Goal: Task Accomplishment & Management: Use online tool/utility

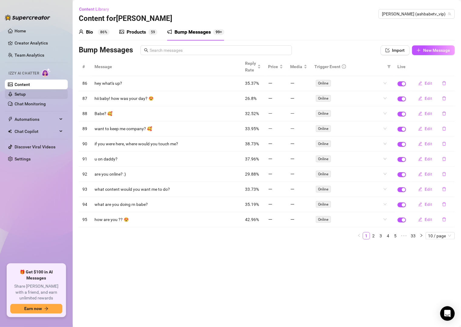
click at [25, 97] on link "Setup" at bounding box center [20, 94] width 11 height 5
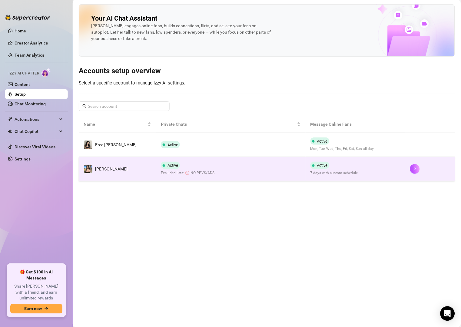
click at [272, 166] on td "Active Excluded lists: 🚫 NO PPVS/ADS" at bounding box center [230, 169] width 149 height 24
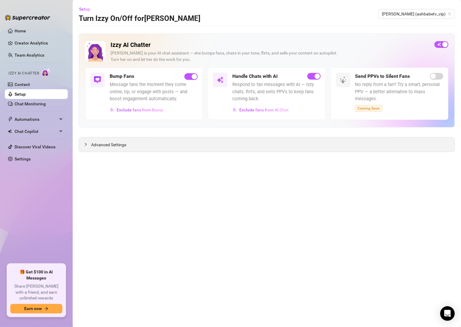
click at [84, 144] on icon "collapsed" at bounding box center [86, 145] width 4 height 4
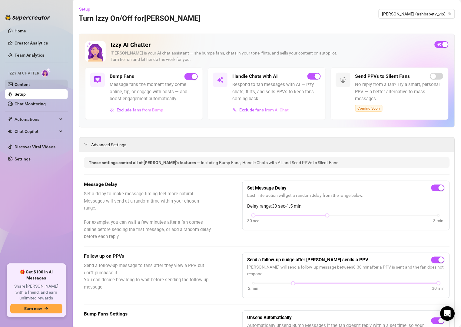
drag, startPoint x: 36, startPoint y: 82, endPoint x: 56, endPoint y: 85, distance: 20.8
click at [30, 82] on link "Content" at bounding box center [22, 84] width 15 height 5
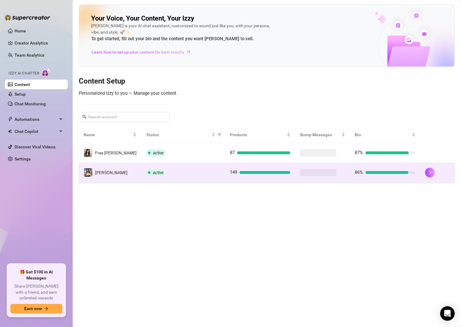
click at [176, 174] on div "Active" at bounding box center [183, 172] width 74 height 7
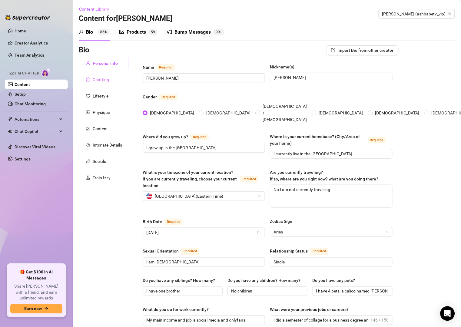
click at [110, 79] on div "Chatting" at bounding box center [104, 80] width 51 height 12
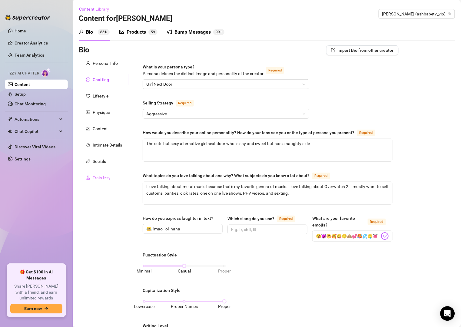
click at [114, 174] on div "Train Izzy" at bounding box center [104, 178] width 51 height 12
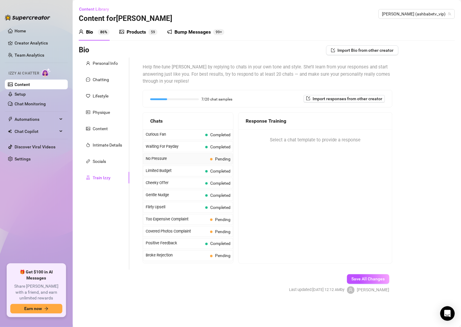
click at [213, 162] on span "Pending" at bounding box center [220, 159] width 20 height 7
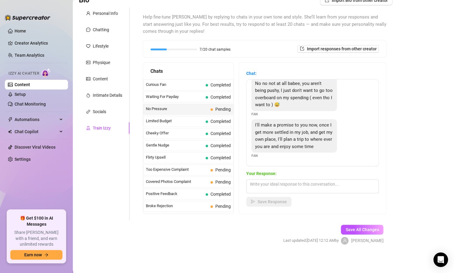
scroll to position [55, 0]
click at [311, 181] on textarea at bounding box center [312, 186] width 132 height 14
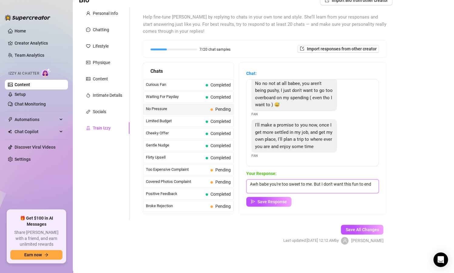
scroll to position [0, 0]
click at [276, 191] on textarea "Awh babe you're too sweet to me. But I don't want this fun to end" at bounding box center [312, 186] width 132 height 14
paste textarea "Here's my full custom vid menu babe. Lmk all the filthy details and how long yo…"
drag, startPoint x: 257, startPoint y: 189, endPoint x: 352, endPoint y: 212, distance: 97.1
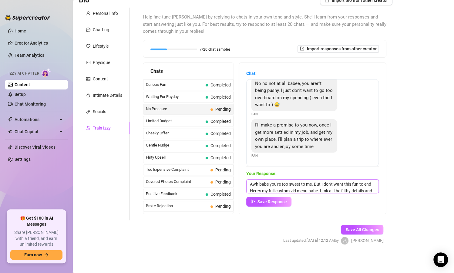
click at [352, 212] on div "Chat: Thanks baby I understand 😘 im so sorry if im being too pushy, i just want…" at bounding box center [312, 138] width 147 height 151
click at [286, 190] on textarea "Awh babe you're too sweet to me. But I don't want this fun to end" at bounding box center [312, 186] width 132 height 14
paste textarea "🥺"
click at [313, 183] on textarea "Awh babe you're too sweet to me. But I don't want this fun to end 🥺" at bounding box center [312, 186] width 132 height 14
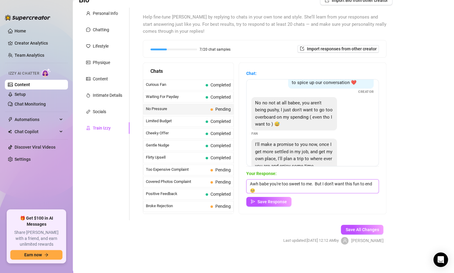
scroll to position [19, 0]
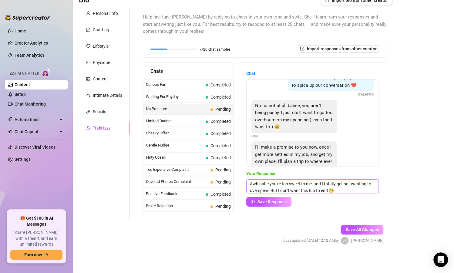
type textarea "Awh babe you're too sweet to me, and I totally get not wanting to overspend. Bu…"
drag, startPoint x: 249, startPoint y: 182, endPoint x: 376, endPoint y: 203, distance: 129.4
click at [376, 203] on div "Chat: Thanks baby I understand 😘 im so sorry if im being too pushy, i just want…" at bounding box center [312, 138] width 147 height 151
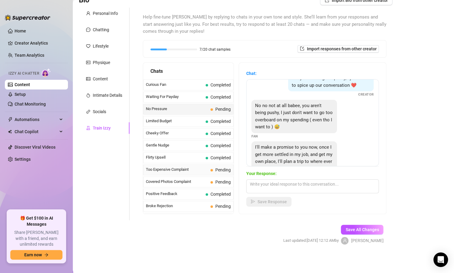
click at [195, 169] on span "Too Expensive Complaint" at bounding box center [177, 169] width 62 height 6
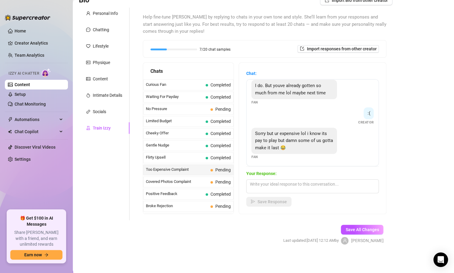
scroll to position [114, 0]
click at [317, 186] on textarea at bounding box center [312, 186] width 132 height 14
click at [310, 188] on textarea at bounding box center [312, 186] width 132 height 14
click at [211, 184] on span "Pending" at bounding box center [220, 182] width 20 height 7
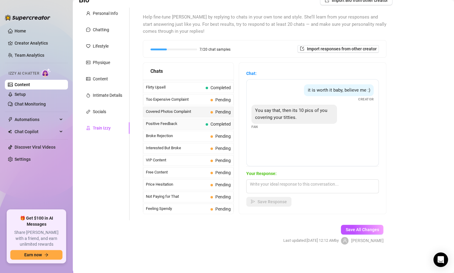
scroll to position [73, 0]
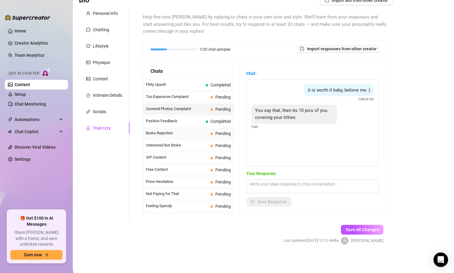
click at [191, 136] on span "Broke Rejection" at bounding box center [177, 133] width 62 height 6
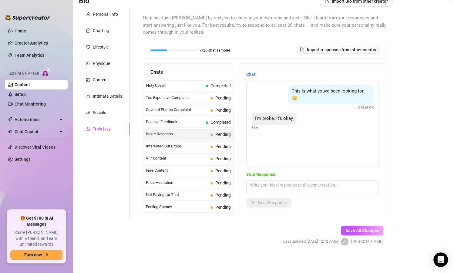
scroll to position [50, 0]
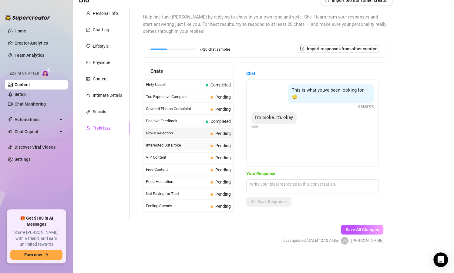
click at [189, 144] on span "Interested But Broke" at bounding box center [177, 145] width 62 height 6
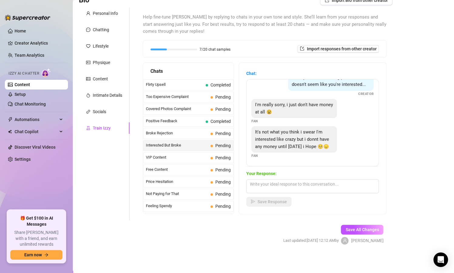
scroll to position [27, 0]
click at [254, 183] on textarea at bounding box center [312, 186] width 132 height 14
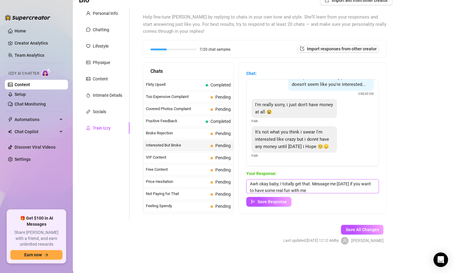
click at [324, 190] on textarea "Awh okay baby, I totally get that. Message me [DATE] if you want to have some r…" at bounding box center [312, 186] width 132 height 14
click at [359, 184] on textarea "Awh okay baby, I totally get that. Message me [DATE] if you want to have some r…" at bounding box center [312, 186] width 132 height 14
click at [331, 190] on textarea "Awh okay baby, I totally get that. Message me [DATE] if you want to have some r…" at bounding box center [312, 186] width 132 height 14
click at [334, 189] on textarea "Awh okay baby, I totally get that. Message me [DATE] if you want to have some r…" at bounding box center [312, 186] width 132 height 14
paste textarea "😈"
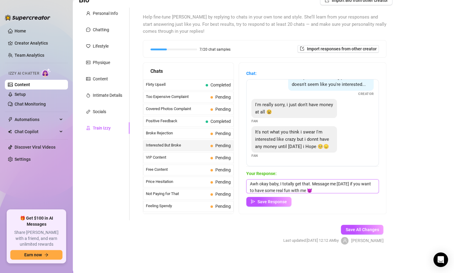
click at [330, 191] on textarea "Awh okay baby, I totally get that. Message me [DATE] if you want to have some r…" at bounding box center [312, 186] width 132 height 14
drag, startPoint x: 323, startPoint y: 182, endPoint x: 326, endPoint y: 192, distance: 10.2
click at [326, 192] on textarea "Awh okay baby, I totally get that. Message me [DATE] if you want to have some r…" at bounding box center [312, 186] width 132 height 14
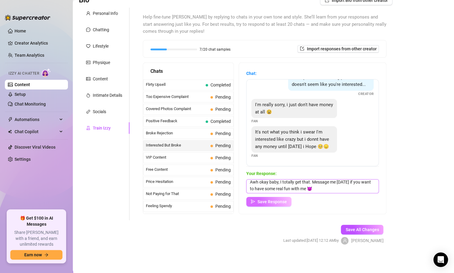
type textarea "Awh okay baby, I totally get that. Message me [DATE] if you want to have some r…"
click at [273, 201] on span "Save Response" at bounding box center [271, 201] width 29 height 5
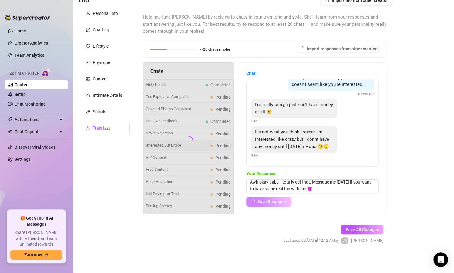
scroll to position [26, 0]
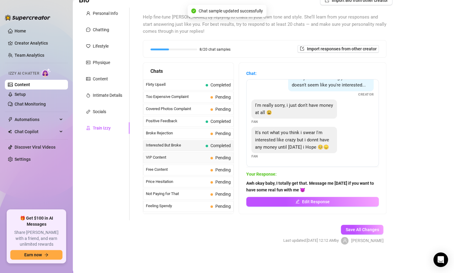
click at [191, 160] on div "VIP Content Pending" at bounding box center [188, 157] width 90 height 11
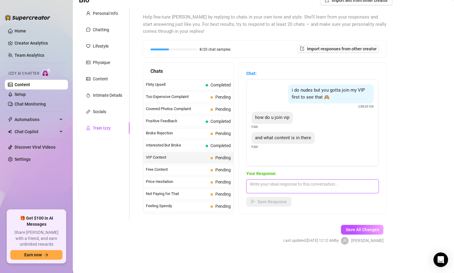
click at [260, 189] on textarea at bounding box center [312, 186] width 132 height 14
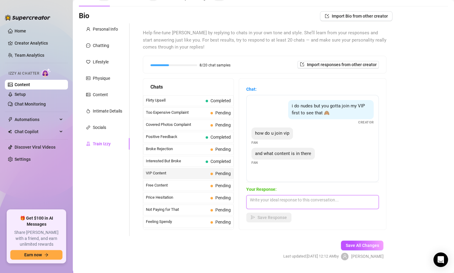
scroll to position [36, 0]
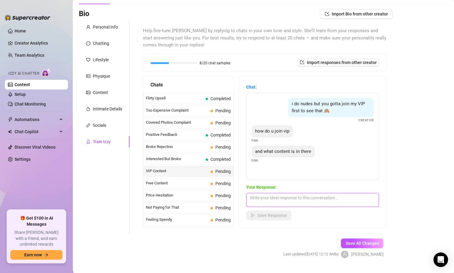
click at [260, 199] on textarea at bounding box center [312, 200] width 132 height 14
click at [170, 183] on span "Free Content" at bounding box center [177, 183] width 62 height 6
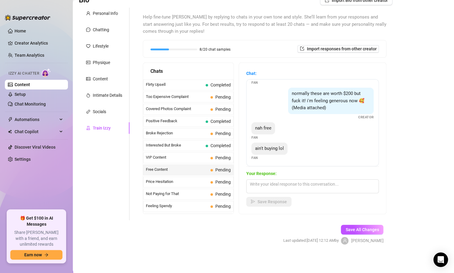
scroll to position [59, 0]
click at [282, 189] on textarea at bounding box center [312, 186] width 132 height 14
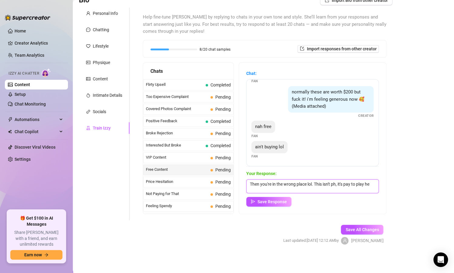
scroll to position [0, 0]
click at [267, 190] on textarea "Then you're in the wrong place lol. This isn't ph, it's pay to play here so if …" at bounding box center [312, 186] width 132 height 14
click at [262, 189] on textarea "Then you're in the wrong place lol. This isn't ph, it's pay to play. so if you'…" at bounding box center [312, 186] width 132 height 14
drag, startPoint x: 323, startPoint y: 191, endPoint x: 260, endPoint y: 194, distance: 62.9
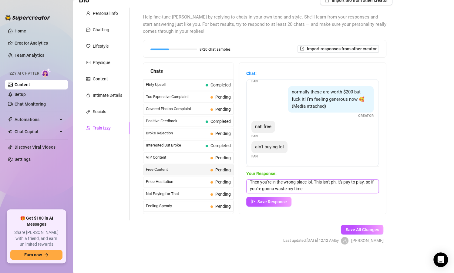
click at [260, 194] on div "Your Response: Then you're in the wrong place lol. This isn't ph, it's pay to p…" at bounding box center [312, 188] width 132 height 36
click at [257, 189] on textarea "Then you're in the wrong place lol. This isn't ph, it's pay to play. You can ei…" at bounding box center [312, 186] width 132 height 14
click at [339, 183] on textarea "Then you're in the wrong place lol. This isn't ph, it's pay to play. You can ei…" at bounding box center [312, 186] width 132 height 14
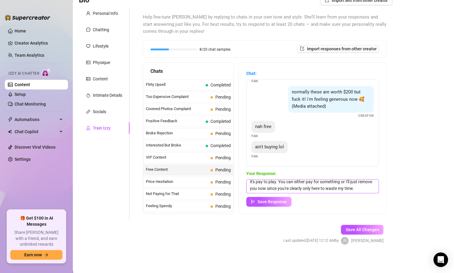
click at [265, 190] on textarea "Then you're in the wrong place lol. This isn't ph, onlyfans is a luxury it's pa…" at bounding box center [312, 186] width 132 height 14
click at [268, 188] on textarea "Then you're in the wrong place lol. This isn't ph, onlyfans is a luxury it's pa…" at bounding box center [312, 186] width 132 height 14
click at [287, 191] on textarea "Then you're in the wrong place lol. This isn't ph, onlyfans is a luxury it's pa…" at bounding box center [312, 186] width 132 height 14
click at [288, 190] on textarea "Then you're in the wrong place lol. This isn't ph, onlyfans is a luxury it's pa…" at bounding box center [312, 186] width 132 height 14
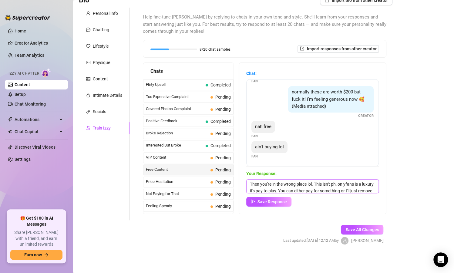
click at [260, 190] on textarea "Then you're in the wrong place lol. This isn't ph, onlyfans is a luxury it's pa…" at bounding box center [312, 186] width 132 height 14
click at [280, 189] on textarea "Then you're in the wrong place lol. This isn't ph, onlyfans is a luxury where i…" at bounding box center [312, 186] width 132 height 14
click at [303, 191] on textarea "Then you're in the wrong place lol. This isn't ph, onlyfans is a luxury where y…" at bounding box center [312, 186] width 132 height 14
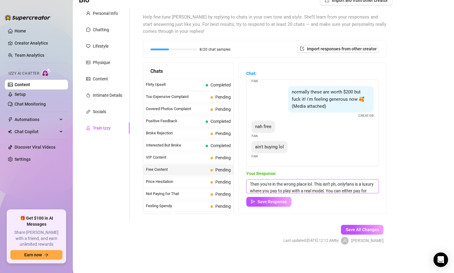
click at [263, 189] on textarea "Then you're in the wrong place lol. This isn't ph, onlyfans is a luxury where y…" at bounding box center [312, 186] width 132 height 14
click at [359, 184] on textarea "Then you're in the wrong place lol. This isn't ph, onlyfans is where you pay to…" at bounding box center [312, 186] width 132 height 14
type textarea "Then you're in the wrong place lol. This isn't ph, onlyfans is where you pay to…"
click at [278, 202] on span "Save Response" at bounding box center [271, 201] width 29 height 5
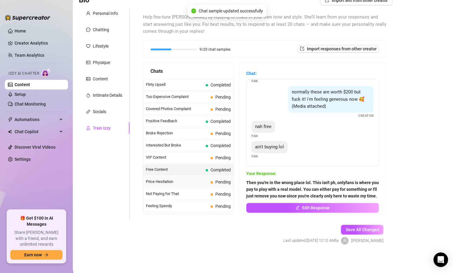
click at [173, 180] on span "Price Hesitation" at bounding box center [177, 182] width 62 height 6
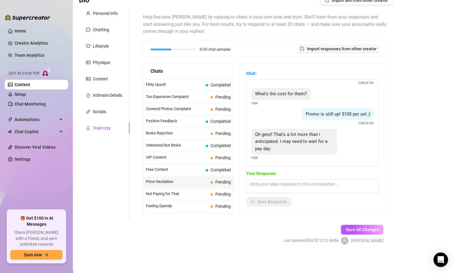
scroll to position [25, 0]
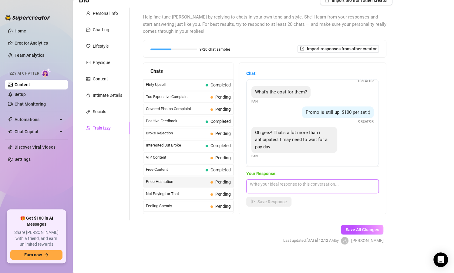
click at [289, 186] on textarea at bounding box center [312, 186] width 132 height 14
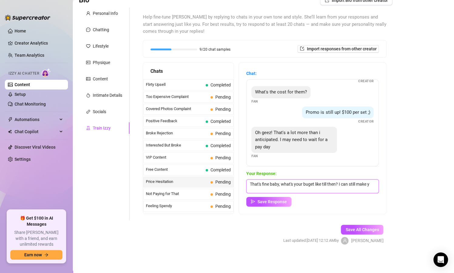
scroll to position [0, 0]
click at [309, 184] on textarea "That's fine baby, what's your buget like till then? I can still make you explod…" at bounding box center [312, 186] width 132 height 14
click at [307, 184] on textarea "That's fine baby, what's your buget like till then? I can still make you explod…" at bounding box center [312, 186] width 132 height 14
click at [319, 190] on textarea "That's fine baby, what's your budget like till then? I can still make you explo…" at bounding box center [312, 186] width 132 height 14
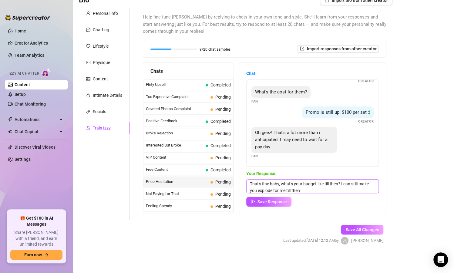
paste textarea "😈"
drag, startPoint x: 313, startPoint y: 190, endPoint x: 298, endPoint y: 191, distance: 14.9
click at [298, 191] on textarea "That's fine baby, what's your budget like till then? I can still make you explo…" at bounding box center [312, 186] width 132 height 14
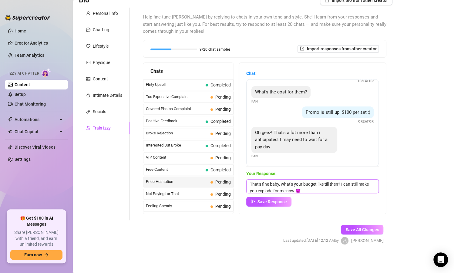
click at [358, 185] on textarea "That's fine baby, what's your budget like till then? I can still make you explo…" at bounding box center [312, 186] width 132 height 14
type textarea "That's fine baby, what's your budget like till then? I can still send you somet…"
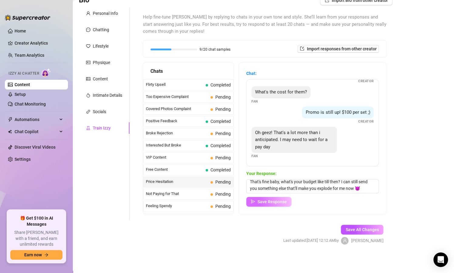
click at [273, 203] on span "Save Response" at bounding box center [271, 201] width 29 height 5
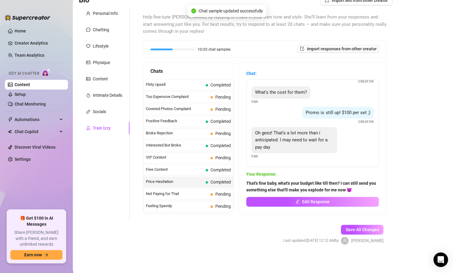
scroll to position [25, 0]
click at [195, 195] on span "Not Paying for That" at bounding box center [177, 194] width 62 height 6
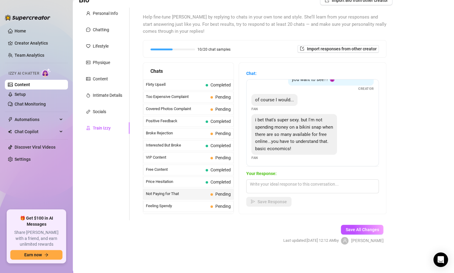
scroll to position [27, 0]
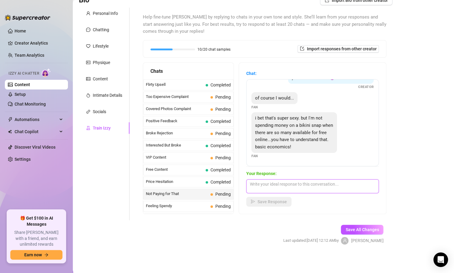
click at [310, 184] on textarea at bounding box center [312, 186] width 132 height 14
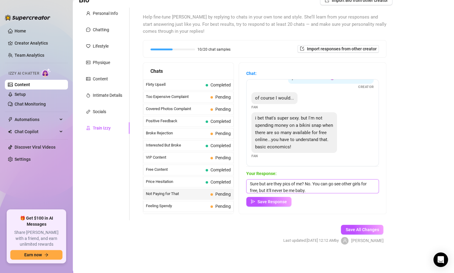
click at [328, 190] on textarea "Sure but are they pics of me? No. You can go see other girls for free, but it'l…" at bounding box center [312, 186] width 132 height 14
paste textarea "💋"
click at [313, 182] on textarea "Sure but are they pics of me? No. You can go see other girls for free, but it'l…" at bounding box center [312, 186] width 132 height 14
click at [266, 189] on textarea "Sure but are they pics of me? No. You can go see other girls for free, but it'l…" at bounding box center [312, 186] width 132 height 14
click at [270, 189] on textarea "Sure but are they pics of me? No. You can go see other girls for free, but it'l…" at bounding box center [312, 186] width 132 height 14
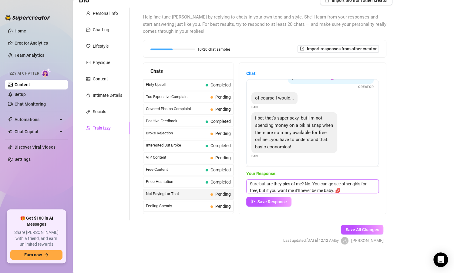
scroll to position [2, 0]
drag, startPoint x: 340, startPoint y: 189, endPoint x: 296, endPoint y: 191, distance: 44.3
click at [296, 191] on textarea "Sure but are they pics of me? No. You can go see other girls for free, but if y…" at bounding box center [312, 186] width 132 height 14
click at [259, 182] on textarea "Sure but are they pics of me? No. You can go see other girls for free, but if y…" at bounding box center [312, 186] width 132 height 14
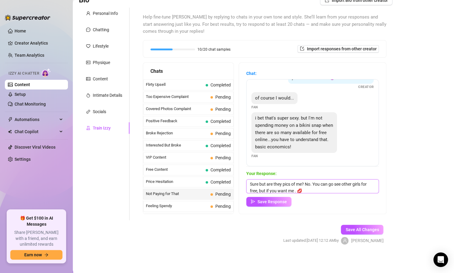
drag, startPoint x: 345, startPoint y: 182, endPoint x: 314, endPoint y: 184, distance: 31.3
click at [314, 184] on textarea "Sure but are they pics of me? No. You can go see other girls for free, but if y…" at bounding box center [312, 186] width 132 height 14
click at [334, 184] on textarea "Sure but are they pics of me? No. other girls for free, but if you want me . 💋" at bounding box center [312, 186] width 132 height 14
click at [266, 190] on textarea "Sure but are they pics of me? No. other girls might post it for free, but if yo…" at bounding box center [312, 186] width 132 height 14
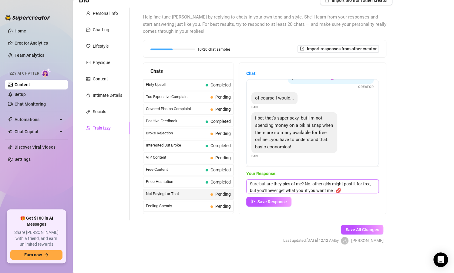
scroll to position [2, 0]
drag, startPoint x: 343, startPoint y: 190, endPoint x: 267, endPoint y: 192, distance: 75.8
click at [267, 192] on textarea "Sure but are they pics of me? No. other girls might post it for free, but you'l…" at bounding box center [312, 186] width 132 height 14
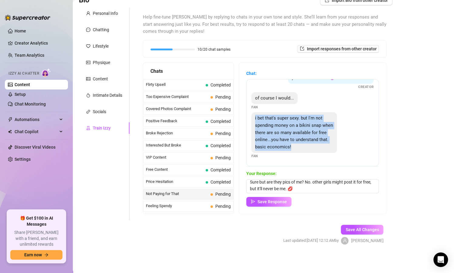
drag, startPoint x: 260, startPoint y: 120, endPoint x: 329, endPoint y: 148, distance: 74.2
click at [329, 148] on div "i bet that's super sexy. but I'm not spending money on a bikini snap when there…" at bounding box center [312, 135] width 122 height 46
copy span "i bet that's super sexy. but I'm not spending money on a bikini snap when there…"
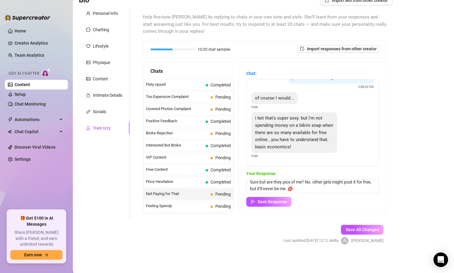
click at [405, 96] on div "Bio Import Bio from other creator Personal Info Chatting Lifestyle Physique Con…" at bounding box center [263, 125] width 369 height 260
drag, startPoint x: 250, startPoint y: 182, endPoint x: 322, endPoint y: 189, distance: 72.0
click at [322, 189] on textarea "Sure but are they pics of me? No. other girls might post it for free, but it'll…" at bounding box center [312, 186] width 132 height 14
click at [397, 36] on div "Bio Import Bio from other creator Personal Info Chatting Lifestyle Physique Con…" at bounding box center [263, 125] width 369 height 260
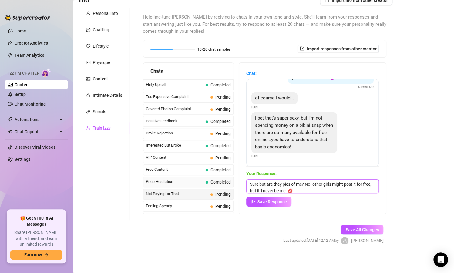
drag, startPoint x: 316, startPoint y: 187, endPoint x: 224, endPoint y: 178, distance: 92.0
click at [224, 178] on div "Chats Curious Fan Completed Waiting For Payday Completed No Pressure Pending Li…" at bounding box center [264, 138] width 243 height 152
paste textarea ", there are free pics online… but are any of them me? No one else can give you …"
click at [354, 28] on span "Help fine-tune [PERSON_NAME] by replying to chats in your own tone and style. S…" at bounding box center [264, 25] width 243 height 22
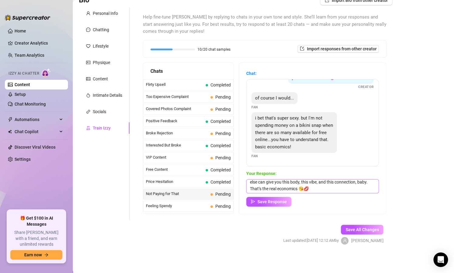
click at [284, 188] on textarea "Sure, there are free pics online… but are any of them me? No one else can give …" at bounding box center [312, 186] width 132 height 14
paste textarea "something you can’t find online 😈💋That’s"
type textarea "Sure, there are free pics online… but are any of them me? No one else can give …"
click at [287, 203] on button "Save Response" at bounding box center [268, 202] width 45 height 10
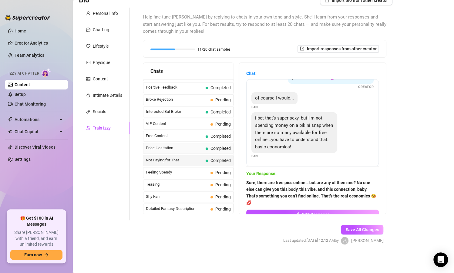
scroll to position [109, 0]
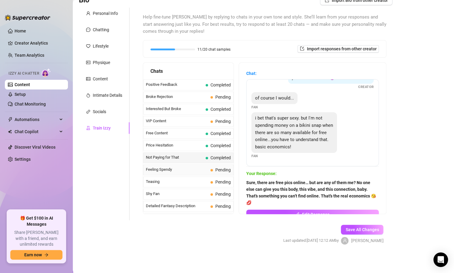
click at [183, 169] on span "Feeling Spendy" at bounding box center [177, 169] width 62 height 6
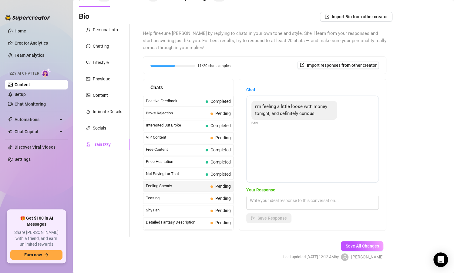
scroll to position [36, 0]
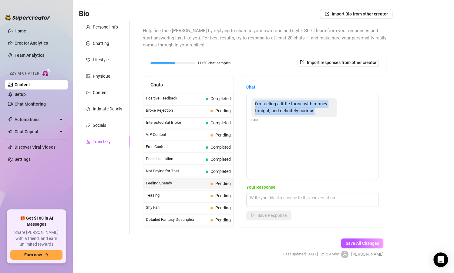
drag, startPoint x: 254, startPoint y: 103, endPoint x: 324, endPoint y: 112, distance: 70.4
click at [324, 112] on div "i'm feeling a little loose with money tonight, and definitely curious" at bounding box center [294, 107] width 86 height 19
copy span "i'm feeling a little loose with money tonight, and definitely curious"
click at [159, 242] on form "Personal Info Chatting Lifestyle Physique Content Intimate Details Socials Trai…" at bounding box center [236, 144] width 314 height 247
click at [289, 198] on textarea at bounding box center [312, 200] width 132 height 14
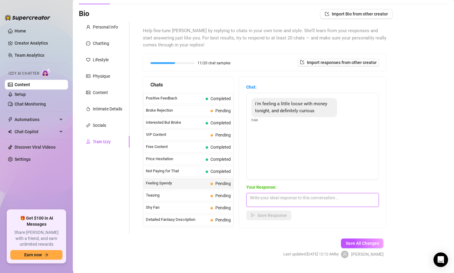
paste textarea "Mmm I love the sound of that… I’ve got plenty to tease you with tonight, daddy …"
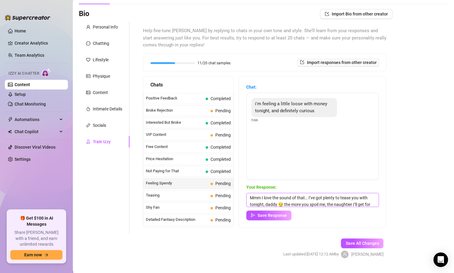
scroll to position [7, 0]
type textarea "Mmm I love the sound of that… I’ve got plenty to tease you with tonight, daddy …"
click at [285, 216] on span "Save Response" at bounding box center [271, 215] width 29 height 5
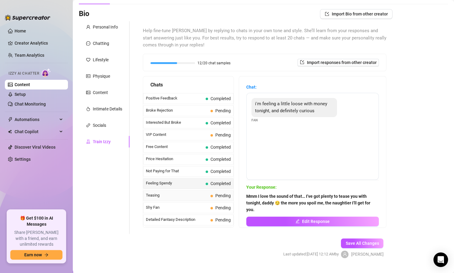
click at [187, 198] on span "Teasing" at bounding box center [177, 195] width 62 height 6
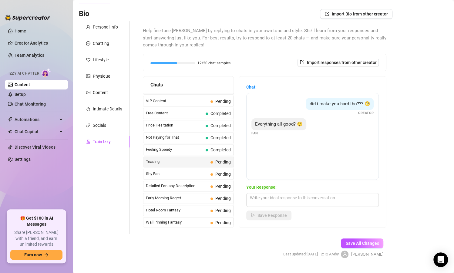
scroll to position [146, 0]
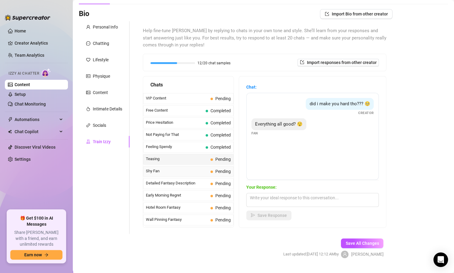
click at [169, 174] on div "Shy Fan Pending" at bounding box center [188, 171] width 90 height 11
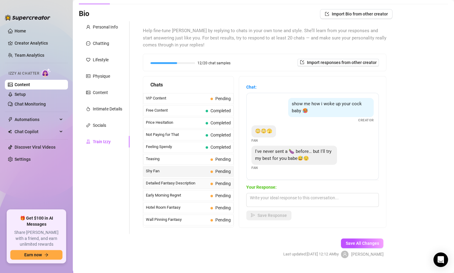
click at [173, 182] on span "Detailed Fantasy Description" at bounding box center [177, 183] width 62 height 6
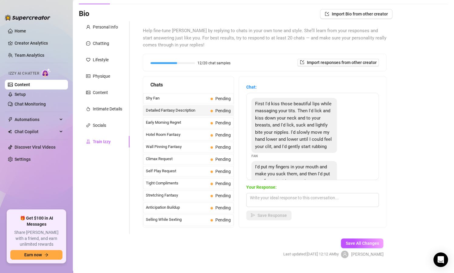
scroll to position [50, 0]
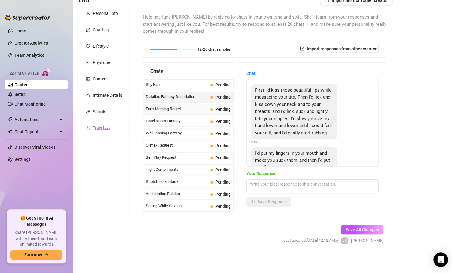
click at [165, 111] on span "Early Morning Regret" at bounding box center [177, 109] width 62 height 6
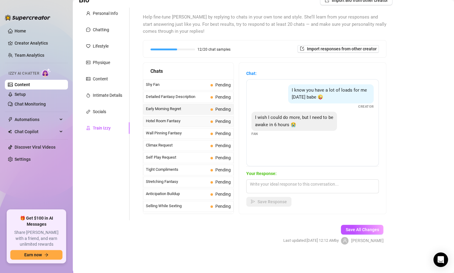
click at [167, 121] on span "Hotel Room Fantasy" at bounding box center [177, 121] width 62 height 6
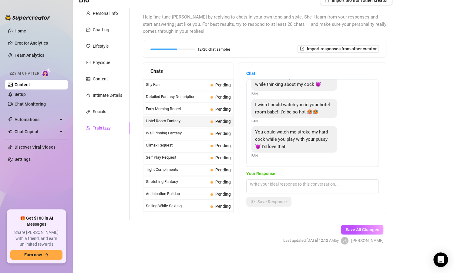
scroll to position [27, 0]
click at [187, 134] on span "Wall Pinning Fantasy" at bounding box center [177, 133] width 62 height 6
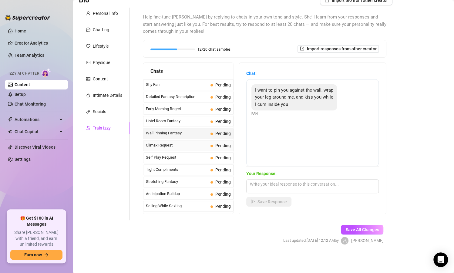
click at [187, 144] on span "Climax Request" at bounding box center [177, 145] width 62 height 6
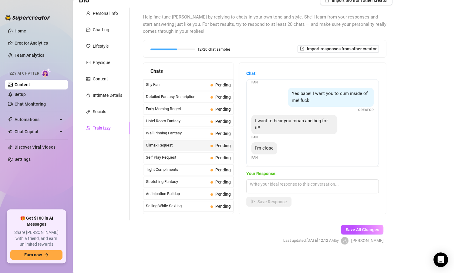
scroll to position [18, 0]
click at [176, 157] on span "Self Play Request" at bounding box center [177, 157] width 62 height 6
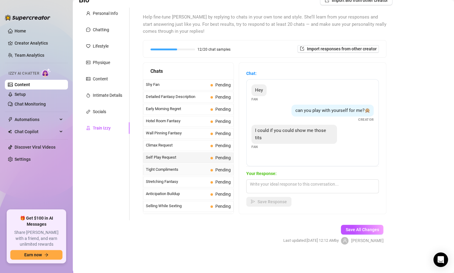
click at [175, 173] on div "Tight Compliments Pending" at bounding box center [188, 169] width 90 height 11
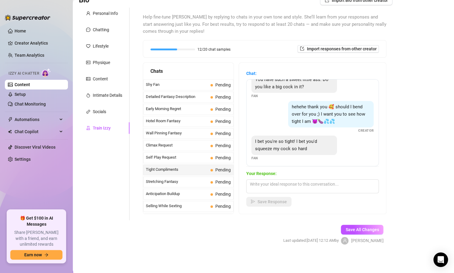
scroll to position [40, 0]
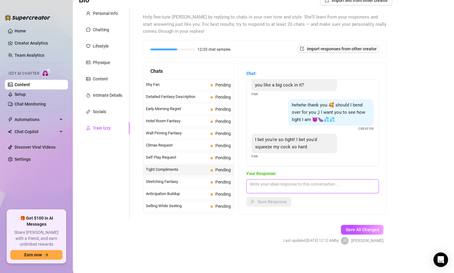
click at [295, 185] on textarea at bounding box center [312, 186] width 132 height 14
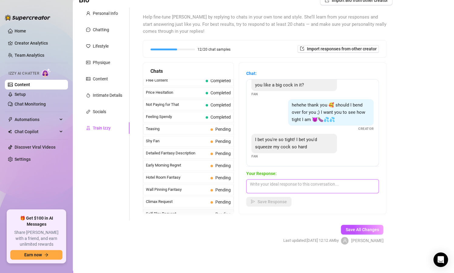
scroll to position [146, 0]
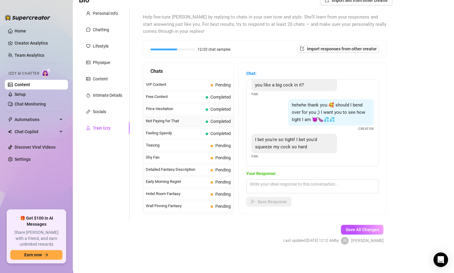
click at [187, 125] on div "Not Paying for That Completed" at bounding box center [188, 121] width 90 height 11
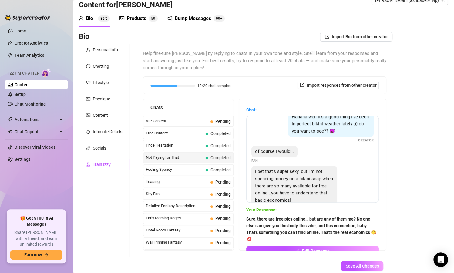
scroll to position [27, 0]
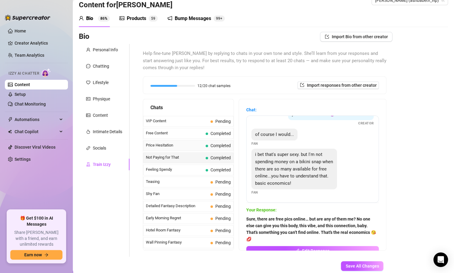
click at [185, 146] on span "Price Hesitation" at bounding box center [174, 145] width 57 height 6
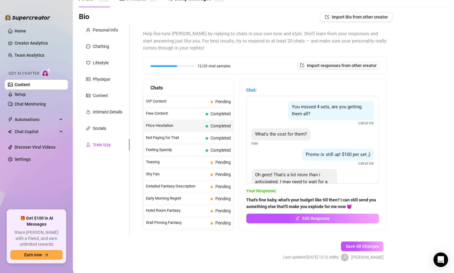
scroll to position [36, 0]
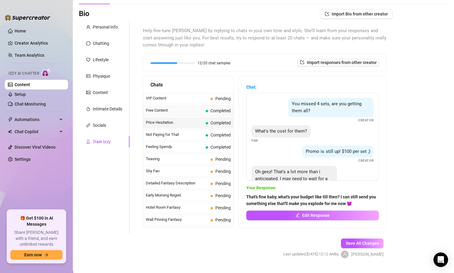
click at [189, 110] on span "Free Content" at bounding box center [174, 110] width 57 height 6
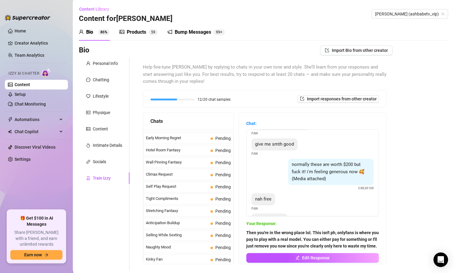
scroll to position [255, 0]
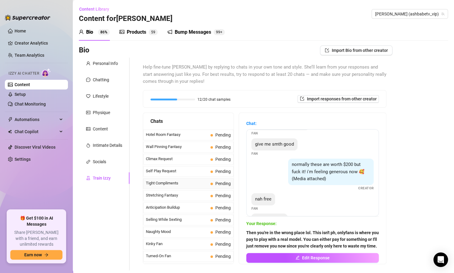
click at [187, 183] on span "Tight Compliments" at bounding box center [177, 183] width 62 height 6
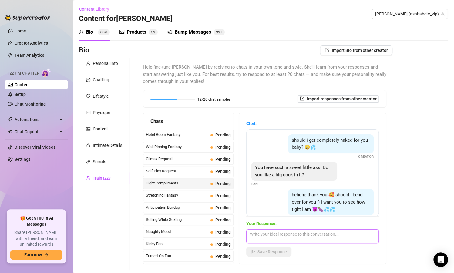
click at [295, 235] on textarea at bounding box center [312, 236] width 132 height 14
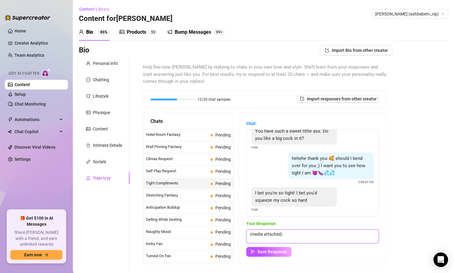
scroll to position [40, 0]
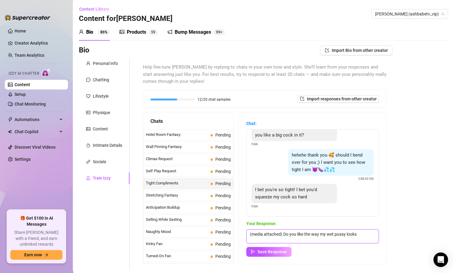
click at [365, 234] on textarea "(media attached) Do you like the way my wet pussy looks" at bounding box center [312, 236] width 132 height 14
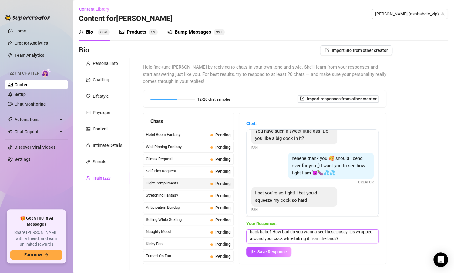
scroll to position [0, 0]
drag, startPoint x: 282, startPoint y: 233, endPoint x: 358, endPoint y: 234, distance: 75.8
click at [358, 234] on textarea "(media attached) Do you like the way my wet pussy looks from the back babe? How…" at bounding box center [312, 236] width 132 height 14
drag, startPoint x: 322, startPoint y: 233, endPoint x: 284, endPoint y: 235, distance: 38.3
click at [284, 235] on textarea "(media attached) from the back babe? How bad do you wanna see these pussy lips …" at bounding box center [312, 236] width 132 height 14
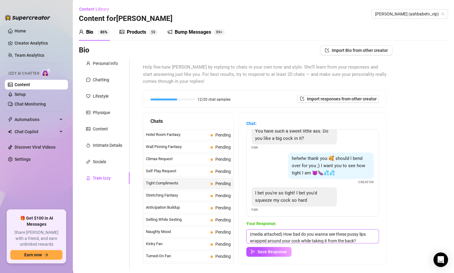
scroll to position [2, 0]
click at [363, 239] on textarea "(media attached) How bad do you wanna see these pussy lips wrapped around your …" at bounding box center [312, 236] width 132 height 14
click at [336, 235] on textarea "(media attached) How bad do you wanna see these pussy lips wrapped around your …" at bounding box center [312, 236] width 132 height 14
click at [363, 238] on textarea "(media attached) How bad do you wanna see these pussy lips wrapped around your …" at bounding box center [312, 236] width 132 height 14
paste textarea "🥵"
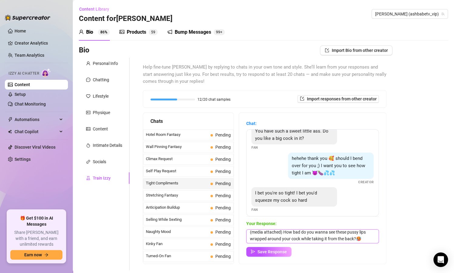
scroll to position [7, 0]
click at [257, 239] on textarea "(media attached) How bad do you wanna see these pussy lips wrapped around your …" at bounding box center [312, 236] width 132 height 14
click at [336, 241] on textarea "(media attached) How bad do you wanna see these pussy lips wrapped around your …" at bounding box center [312, 236] width 132 height 14
click at [250, 240] on textarea "(media attached) How bad do you wanna see these pussy lips wrapped around your …" at bounding box center [312, 236] width 132 height 14
click at [343, 240] on textarea "(media attached) How bad do you wanna see these pussy lips wrapped around your …" at bounding box center [312, 236] width 132 height 14
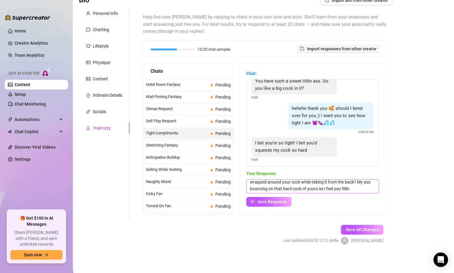
scroll to position [14, 0]
click at [301, 192] on textarea "(media attached) How bad do you wanna see these pussy lips wrapped around your …" at bounding box center [312, 186] width 132 height 14
paste textarea "💦"
type textarea "(media attached) How bad do you wanna see these pussy lips wrapped around your …"
click at [268, 201] on span "Save Response" at bounding box center [271, 201] width 29 height 5
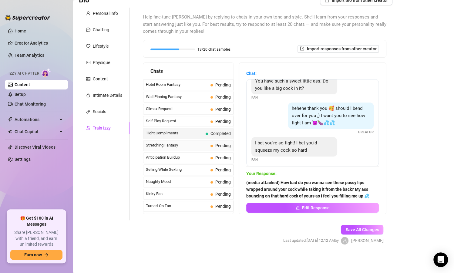
click at [180, 143] on span "Stretching Fantasy" at bounding box center [177, 145] width 62 height 6
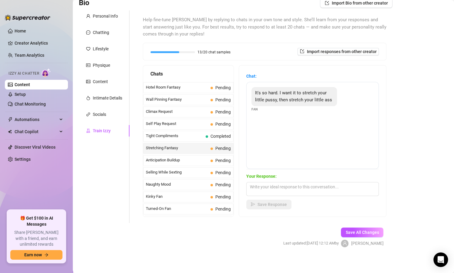
scroll to position [50, 0]
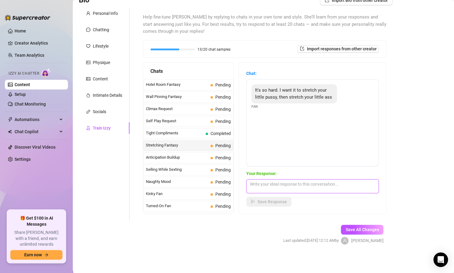
click at [297, 185] on textarea at bounding box center [312, 186] width 132 height 14
click at [333, 186] on textarea "Bet this would make you even harder then" at bounding box center [312, 186] width 132 height 14
paste textarea "👀"
drag, startPoint x: 319, startPoint y: 184, endPoint x: 297, endPoint y: 186, distance: 21.3
click at [297, 186] on textarea "Bet this would make you even harder then 👀" at bounding box center [312, 186] width 132 height 14
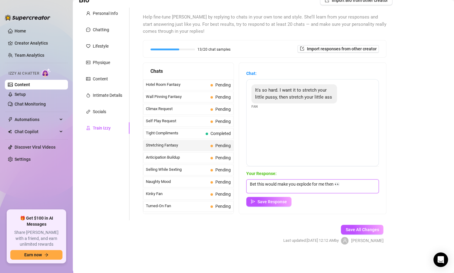
click at [360, 183] on textarea "Bet this would make you explode for me then 👀" at bounding box center [312, 186] width 132 height 14
drag, startPoint x: 331, startPoint y: 186, endPoint x: 335, endPoint y: 185, distance: 3.7
click at [331, 186] on textarea "Bet this would make you explode for me then 👀 Spreading my pink little pussy fo…" at bounding box center [312, 186] width 132 height 14
click at [363, 190] on textarea "Bet this would make you explode for me then 👀 Spreading my pink little pussy fo…" at bounding box center [312, 186] width 132 height 14
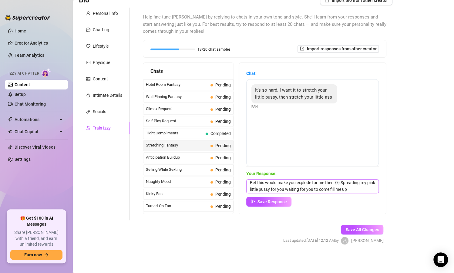
scroll to position [2, 0]
paste textarea "💦"
type textarea "Bet this would make you explode for me then 👀 Spreading my pink little pussy fo…"
click at [284, 204] on span "Save Response" at bounding box center [271, 201] width 29 height 5
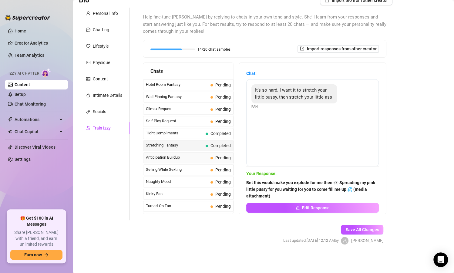
drag, startPoint x: 154, startPoint y: 157, endPoint x: 163, endPoint y: 161, distance: 10.2
click at [154, 157] on span "Anticipation Buildup" at bounding box center [177, 157] width 62 height 6
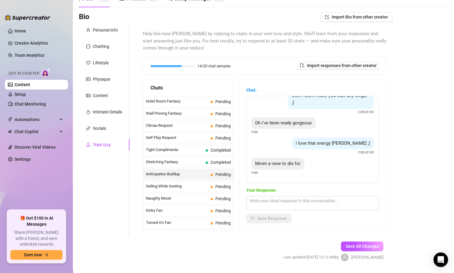
scroll to position [36, 0]
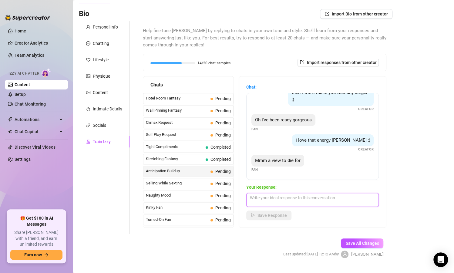
click at [321, 198] on textarea at bounding box center [312, 200] width 132 height 14
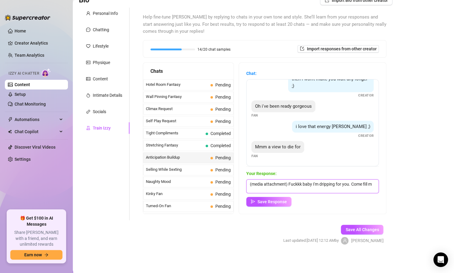
scroll to position [0, 0]
click at [301, 191] on textarea "(media attachment) Fuckkk baby I'm dripping for you. Come fill my wet pussy up" at bounding box center [312, 186] width 132 height 14
paste textarea "💦"
type textarea "(media attachment) Fuckkk baby I'm dripping for you. Come fill my wet pussy up 💦"
click at [278, 202] on span "Save Response" at bounding box center [271, 201] width 29 height 5
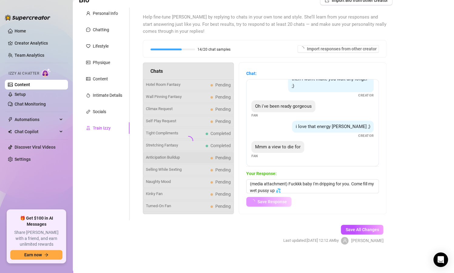
scroll to position [31, 0]
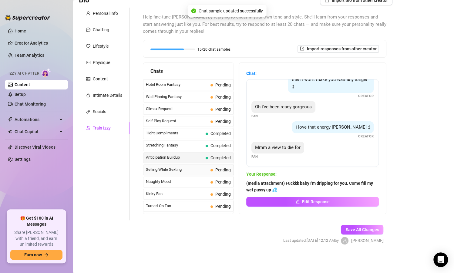
click at [195, 168] on span "Selling While Sexting" at bounding box center [177, 169] width 62 height 6
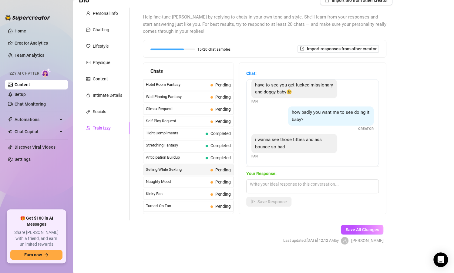
scroll to position [5, 0]
click at [301, 184] on textarea at bounding box center [312, 186] width 132 height 14
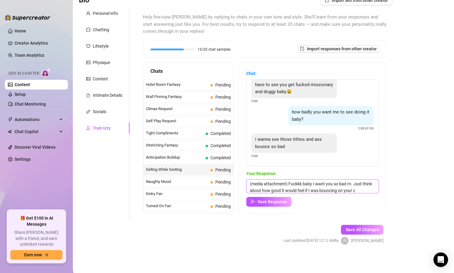
scroll to position [7, 0]
click at [316, 188] on textarea "(media attachment) Fuckkk baby I want you so bad rn. Just think about how good …" at bounding box center [312, 186] width 132 height 14
paste textarea "😈"
click at [339, 190] on textarea "(media attachment) Fuckkk baby I want you so bad rn. Just think about how good …" at bounding box center [312, 186] width 132 height 14
paste textarea "🥵"
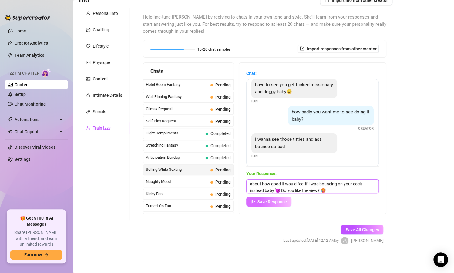
type textarea "(media attachment) Fuckkk baby I want you so bad rn. Just think about how good …"
click at [282, 204] on span "Save Response" at bounding box center [271, 201] width 29 height 5
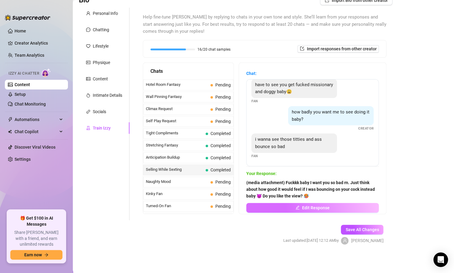
click at [283, 206] on button "Edit Response" at bounding box center [312, 208] width 132 height 10
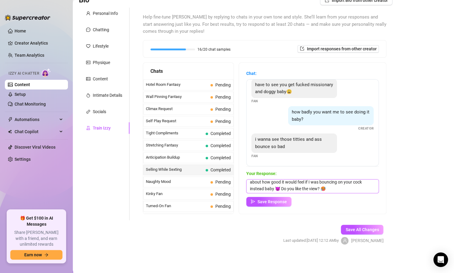
scroll to position [0, 0]
drag, startPoint x: 271, startPoint y: 190, endPoint x: 270, endPoint y: 184, distance: 6.4
click at [270, 184] on textarea "(media attachment) Fuckkk baby I want you so bad rn. Just think about how good …" at bounding box center [312, 186] width 132 height 14
click at [266, 190] on textarea "(media attachment) Fuckkk baby I want you so bad rn. Just think about how good …" at bounding box center [312, 186] width 132 height 14
click at [266, 191] on textarea "(media attachment) Fuckkk baby I want you so bad rn. Just think about how good …" at bounding box center [312, 186] width 132 height 14
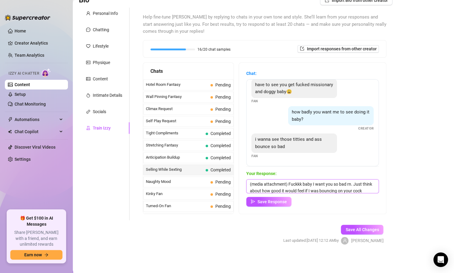
click at [266, 192] on textarea "(media attachment) Fuckkk baby I want you so bad rn. Just think about how good …" at bounding box center [312, 186] width 132 height 14
click at [266, 187] on textarea "(media attachment) Fuckkk baby I want you so bad rn. Just think about how good …" at bounding box center [312, 186] width 132 height 14
click at [272, 190] on textarea "(media attachment) Fuckkk baby I want you so bad rn. Just think about how good …" at bounding box center [312, 186] width 132 height 14
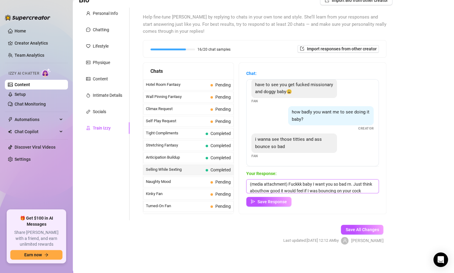
scroll to position [0, 0]
type textarea "(media attachment) Fuckkk baby I want you so bad rn. Just imagine how good it w…"
click at [275, 200] on span "Save Response" at bounding box center [271, 201] width 29 height 5
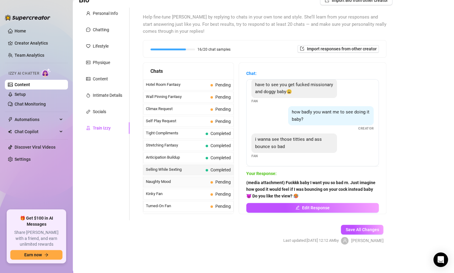
click at [187, 183] on span "Naughty Mood" at bounding box center [177, 182] width 62 height 6
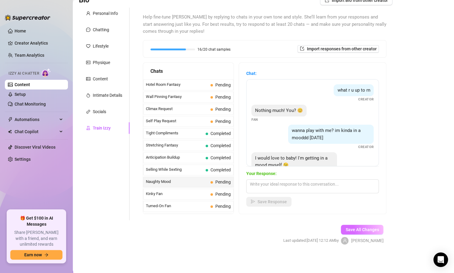
click at [355, 228] on span "Save All Changes" at bounding box center [361, 229] width 33 height 5
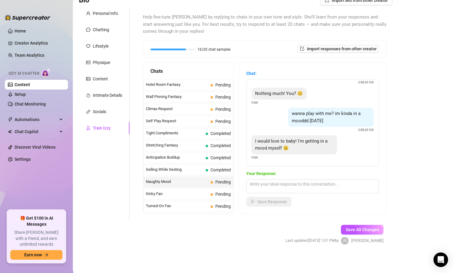
scroll to position [18, 0]
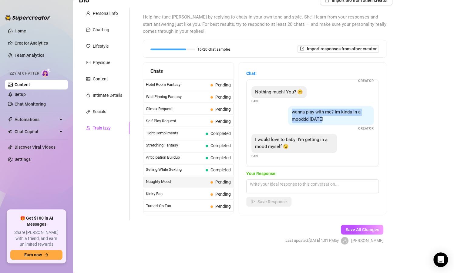
drag, startPoint x: 289, startPoint y: 112, endPoint x: 343, endPoint y: 116, distance: 54.8
click at [343, 116] on div "wanna play with me? im kinda in a mooddd [DATE]" at bounding box center [331, 115] width 86 height 19
copy span "wanna play with me? im kinda in a mooddd [DATE]"
click at [400, 28] on div "Bio Import Bio from other creator Personal Info Chatting Lifestyle Physique Con…" at bounding box center [263, 125] width 369 height 260
drag, startPoint x: 289, startPoint y: 111, endPoint x: 337, endPoint y: 122, distance: 49.2
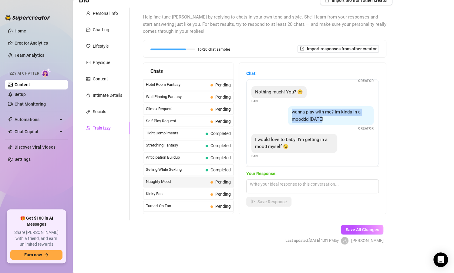
click at [337, 122] on div "wanna play with me? im kinda in a mooddd [DATE]" at bounding box center [331, 115] width 86 height 19
copy span "wanna play with me? im kinda in a mooddd [DATE]"
click at [263, 33] on span "Help fine-tune [PERSON_NAME] by replying to chats in your own tone and style. S…" at bounding box center [264, 25] width 243 height 22
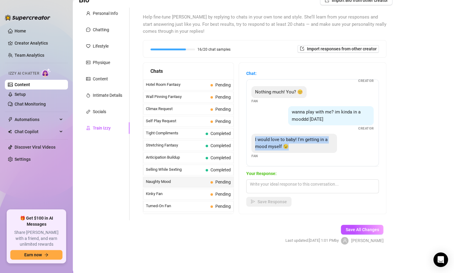
drag, startPoint x: 255, startPoint y: 139, endPoint x: 294, endPoint y: 148, distance: 40.6
click at [294, 148] on div "I would love to baby! I'm getting in a mood myself 😉" at bounding box center [294, 143] width 86 height 19
copy span "I would love to baby! I'm getting in a mood myself 😉"
click at [282, 146] on span "I would love to baby! I'm getting in a mood myself 😉" at bounding box center [291, 143] width 72 height 13
click at [297, 146] on div "I would love to baby! I'm getting in a mood myself 😉" at bounding box center [294, 143] width 86 height 19
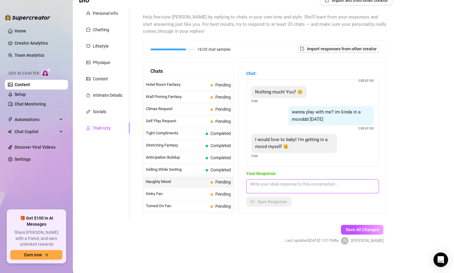
click at [292, 186] on textarea at bounding box center [312, 186] width 132 height 14
click at [297, 39] on div "Help fine-tune [PERSON_NAME] by replying to chats in your own tone and style. S…" at bounding box center [264, 114] width 243 height 200
click at [370, 34] on span "Help fine-tune [PERSON_NAME] by replying to chats in your own tone and style. S…" at bounding box center [264, 25] width 243 height 22
click at [304, 186] on textarea at bounding box center [312, 186] width 132 height 14
paste textarea "I couldn’t hold back… stripped down and got myself all worked up while moaning …"
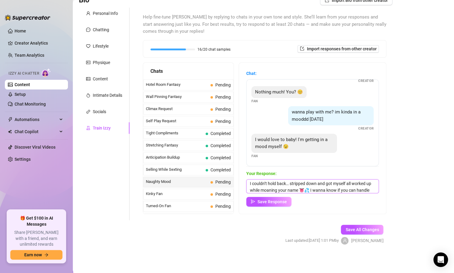
scroll to position [0, 0]
click at [249, 182] on textarea "I couldn’t hold back… stripped down and got myself all worked up while moaning …" at bounding box center [312, 186] width 132 height 14
click at [325, 184] on textarea "(media attachment) fuckkk baby I couldn’t hold back… stripped down and got myse…" at bounding box center [312, 186] width 132 height 14
click at [343, 186] on textarea "(media attachment) fuckkk baby I can’t hold back… stripped down and got myself …" at bounding box center [312, 186] width 132 height 14
click at [343, 189] on textarea "(media attachment) fuckkk baby I can’t hold back anymore… stripped down and got…" at bounding box center [312, 186] width 132 height 14
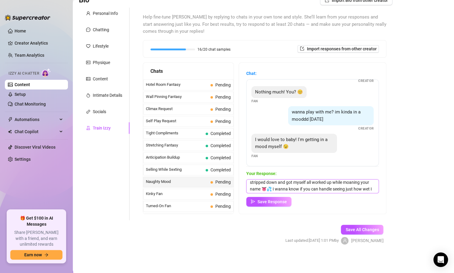
scroll to position [8, 0]
click at [271, 189] on textarea "(media attachment) fuckkk baby I can’t hold back anymore… stripped down and got…" at bounding box center [312, 186] width 132 height 14
type textarea "(media attachment) fuckkk baby I can’t hold back anymore… stripped down and got…"
click at [279, 205] on button "Save Response" at bounding box center [268, 202] width 45 height 10
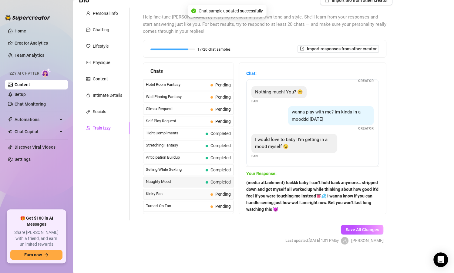
click at [199, 192] on span "Kinky Fan" at bounding box center [177, 194] width 62 height 6
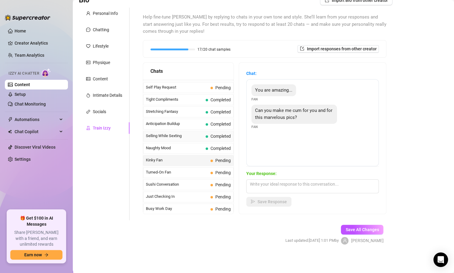
scroll to position [291, 0]
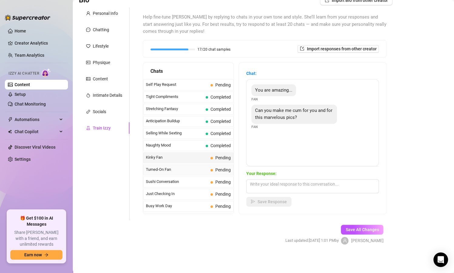
click at [188, 173] on div "Turned-On Fan Pending" at bounding box center [188, 169] width 90 height 11
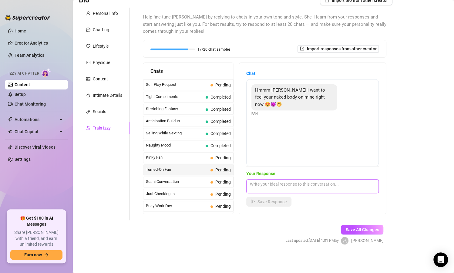
click at [306, 186] on textarea at bounding box center [312, 186] width 132 height 14
click at [332, 189] on textarea "Mmmm baby you're getting me all worked up thinking about it" at bounding box center [312, 186] width 132 height 14
drag, startPoint x: 366, startPoint y: 184, endPoint x: 363, endPoint y: 187, distance: 4.1
click at [363, 187] on textarea "Mmmm baby you're getting me all worked up thinking about it" at bounding box center [312, 186] width 132 height 14
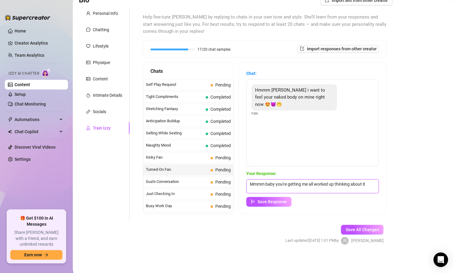
click at [287, 187] on textarea "Mmmm baby you're getting me all worked up thinking about it" at bounding box center [312, 186] width 132 height 14
click at [368, 183] on textarea "Mmmm baby you're getting me all worked up thinking about it" at bounding box center [312, 186] width 132 height 14
paste textarea "🙈"
click at [255, 190] on textarea "Mmmm baby you're getting me all worked up thinking about it 🙈" at bounding box center [312, 186] width 132 height 14
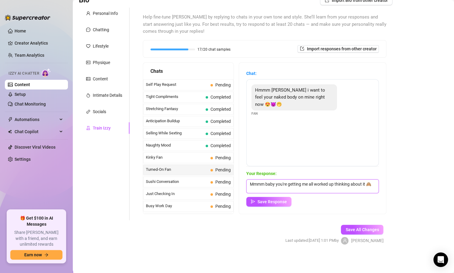
click at [268, 189] on textarea "Mmmm baby you're getting me all worked up thinking about it 🙈" at bounding box center [312, 186] width 132 height 14
click at [335, 191] on textarea "Mmmm baby you're getting me all worked up thinking about it 🙈 Can I send you so…" at bounding box center [312, 186] width 132 height 14
paste textarea "😈"
type textarea "Mmmm baby you're getting me all worked up thinking about it 🙈 Can I send you so…"
click at [263, 204] on span "Save Response" at bounding box center [271, 201] width 29 height 5
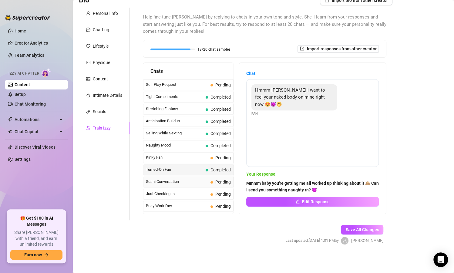
click at [197, 183] on span "Sushi Conversation" at bounding box center [177, 182] width 62 height 6
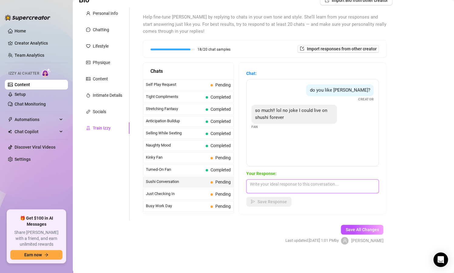
click at [257, 183] on textarea at bounding box center [312, 186] width 132 height 14
click at [295, 185] on textarea "Same! My favorite go to is a sushi train" at bounding box center [312, 186] width 132 height 14
click at [334, 182] on textarea "Same! My favorite go to is a sushi train" at bounding box center [312, 186] width 132 height 14
click at [301, 184] on textarea "Same! My favorite go to is a sushi train" at bounding box center [312, 186] width 132 height 14
click at [365, 183] on textarea "Same! My favorite go to is anywhere that has a sushi train" at bounding box center [312, 186] width 132 height 14
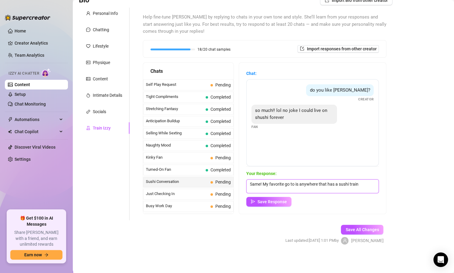
drag, startPoint x: 320, startPoint y: 187, endPoint x: 337, endPoint y: 183, distance: 17.1
click at [320, 187] on textarea "Same! My favorite go to is anywhere that has a sushi train" at bounding box center [312, 186] width 132 height 14
click at [363, 185] on textarea "Same! My favorite go to is anywhere that has a sushi train" at bounding box center [312, 186] width 132 height 14
paste textarea "🤤"
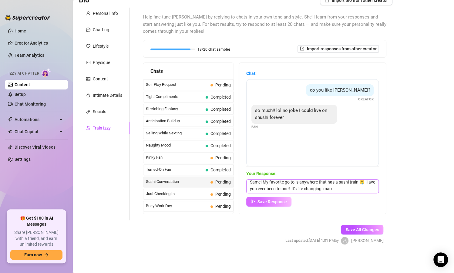
type textarea "Same! My favorite go to is anywhere that has a sushi train 🤤 Have you ever been…"
click at [277, 200] on span "Save Response" at bounding box center [271, 201] width 29 height 5
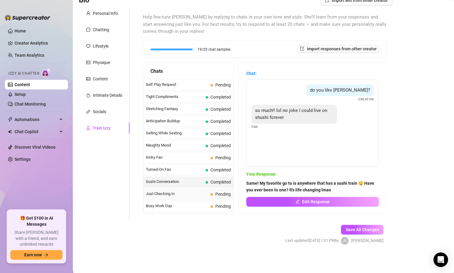
click at [188, 194] on span "Just Checking In" at bounding box center [177, 194] width 62 height 6
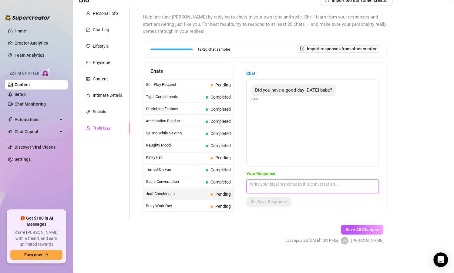
click at [281, 187] on textarea at bounding box center [312, 186] width 132 height 14
click at [273, 186] on textarea "I did! Thank's for asking [PERSON_NAME]" at bounding box center [312, 186] width 132 height 14
click at [324, 185] on textarea "I did! Thanks for asking babe" at bounding box center [312, 186] width 132 height 14
click at [323, 184] on textarea "I did! Thanks for asking babe" at bounding box center [312, 186] width 132 height 14
paste textarea "🥰"
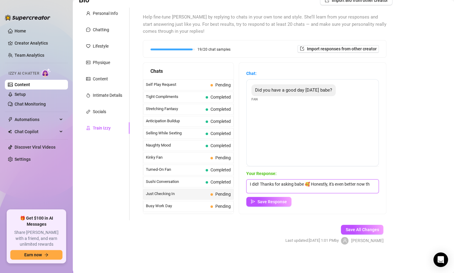
scroll to position [0, 0]
click at [307, 190] on textarea "I did! Thanks for asking babe 🥰 Honestly, it's even better now that you're here" at bounding box center [312, 186] width 132 height 14
paste textarea "❤️"
type textarea "I did! Thanks for asking babe 🥰 Honestly, it's even better now that you're here…"
click at [278, 206] on div "Chat: Did you have a good day [DATE] babe? Fan Your Response: I did! Thanks for…" at bounding box center [312, 138] width 147 height 151
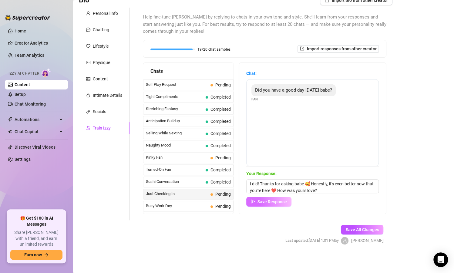
click at [277, 202] on span "Save Response" at bounding box center [271, 201] width 29 height 5
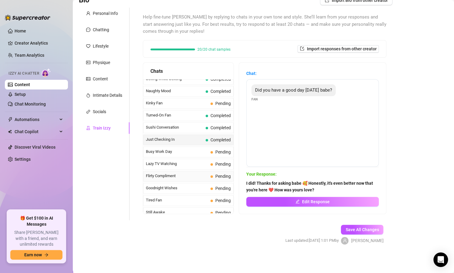
scroll to position [324, 0]
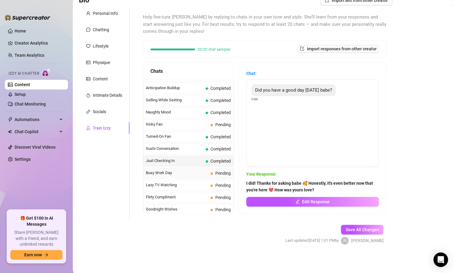
click at [185, 170] on span "Busy Work Day" at bounding box center [177, 173] width 62 height 6
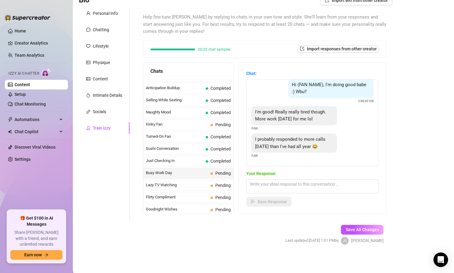
scroll to position [33, 0]
click at [285, 184] on textarea at bounding box center [312, 186] width 132 height 14
click at [308, 183] on textarea "Omg that sounds like a lot" at bounding box center [312, 186] width 132 height 14
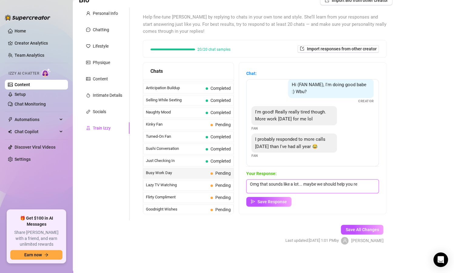
drag, startPoint x: 299, startPoint y: 184, endPoint x: 283, endPoint y: 188, distance: 16.3
click at [283, 188] on textarea "Omg that sounds like a lot... maybe we should help you re" at bounding box center [312, 186] width 132 height 14
click at [289, 185] on textarea "Omg that sounds so tresful... maybe we should help you re" at bounding box center [312, 186] width 132 height 14
drag, startPoint x: 299, startPoint y: 184, endPoint x: 287, endPoint y: 192, distance: 13.7
click at [287, 193] on textarea "Omg that sounds so stresful... maybe we should help you re" at bounding box center [312, 186] width 132 height 14
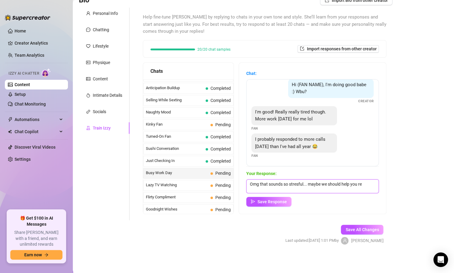
click at [304, 185] on textarea "Omg that sounds so stresful... maybe we should help you re" at bounding box center [312, 186] width 132 height 14
click at [307, 185] on textarea "Omg that sounds so stressful ... maybe we should help you re" at bounding box center [312, 186] width 132 height 14
click at [303, 191] on textarea "Omg that sounds so stressful babe... maybe we should help you re" at bounding box center [312, 186] width 132 height 14
click at [326, 188] on textarea "Omg that sounds so stressful babe... maybe we should help you release some of t…" at bounding box center [312, 186] width 132 height 14
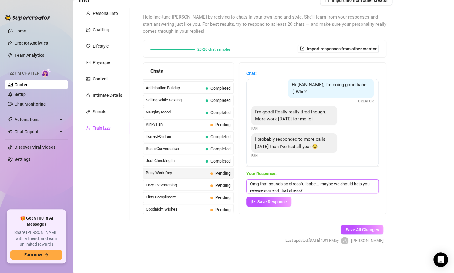
click at [326, 193] on textarea "Omg that sounds so stressful babe... maybe we should help you release some of t…" at bounding box center [312, 186] width 132 height 14
paste textarea "😈"
type textarea "Omg that sounds so stressful babe... maybe we should help you release some of t…"
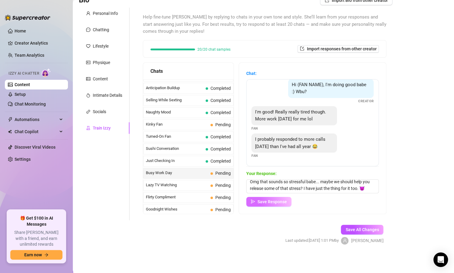
click at [279, 203] on span "Save Response" at bounding box center [271, 201] width 29 height 5
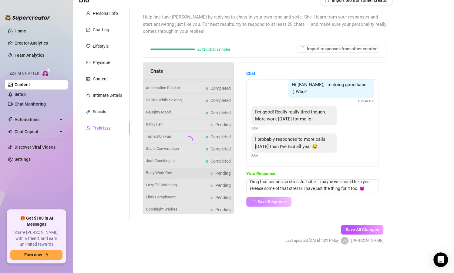
scroll to position [32, 0]
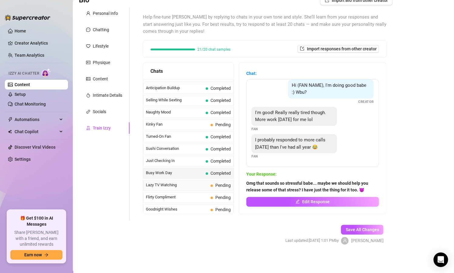
click at [192, 183] on span "Lazy TV Watching" at bounding box center [177, 185] width 62 height 6
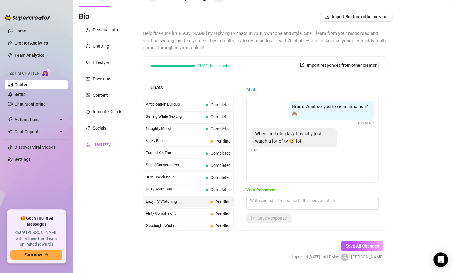
scroll to position [36, 0]
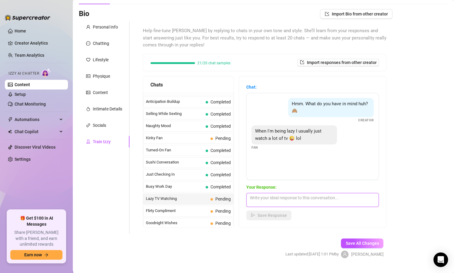
click at [300, 197] on textarea at bounding box center [312, 200] width 132 height 14
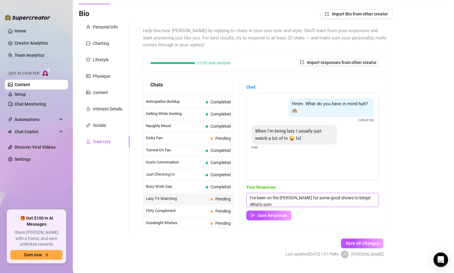
scroll to position [0, 0]
type textarea "I've been on the [PERSON_NAME] for some good shows to binge! What's some of you…"
click at [288, 215] on button "Save Response" at bounding box center [268, 215] width 45 height 10
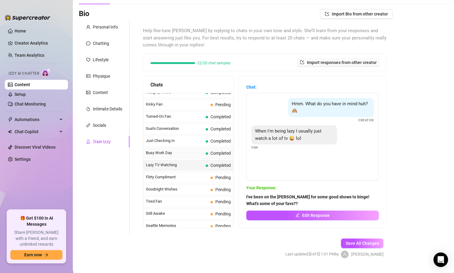
scroll to position [360, 0]
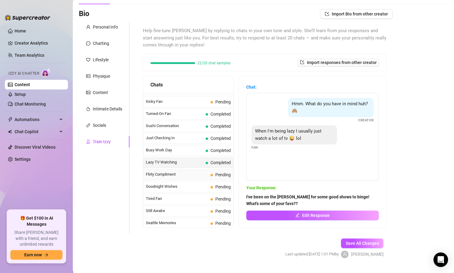
click at [187, 174] on span "Flirty Compliment" at bounding box center [177, 174] width 62 height 6
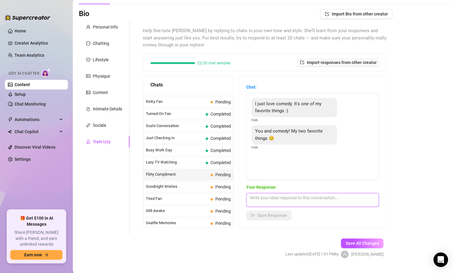
click at [267, 200] on textarea at bounding box center [312, 200] width 132 height 14
click at [172, 187] on span "Goodnight Wishes" at bounding box center [177, 186] width 62 height 6
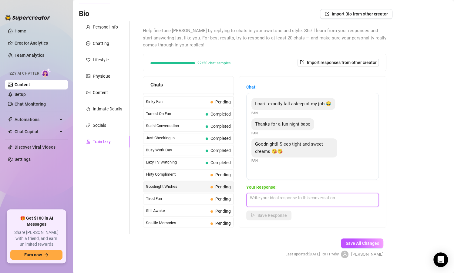
click at [276, 199] on textarea at bounding box center [312, 200] width 132 height 14
click at [335, 200] on textarea "Goodnight babe! I hope you dream of me" at bounding box center [312, 200] width 132 height 14
paste textarea "😘"
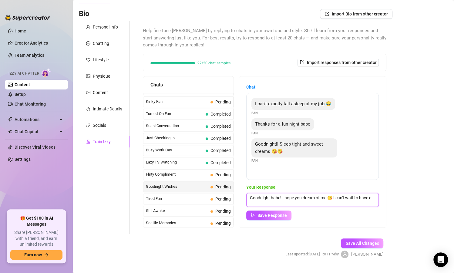
scroll to position [0, 0]
click at [310, 202] on textarea "Goodnight babe! I hope you dream of me 😘 I can't wait to have even more fun wit…" at bounding box center [312, 200] width 132 height 14
click at [331, 196] on textarea "Goodnight babe! I hope you dream of me 😘 I can't wait to have even more fun wit…" at bounding box center [312, 200] width 132 height 14
click at [323, 202] on textarea "Goodnight babe! I hope you dream of me I can't wait to have even more fun with …" at bounding box center [312, 200] width 132 height 14
paste textarea "😘"
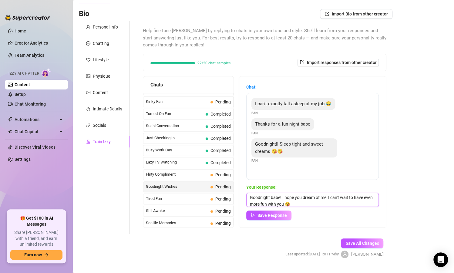
click at [327, 196] on textarea "Goodnight babe! I hope you dream of me I can't wait to have even more fun with …" at bounding box center [312, 200] width 132 height 14
click at [337, 188] on span "Your Response:" at bounding box center [312, 187] width 132 height 7
click at [327, 197] on textarea "Goodnight babe! I hope you dream of me I can't wait to have even more fun with …" at bounding box center [312, 200] width 132 height 14
paste textarea "😜"
click at [331, 203] on textarea "Goodnight babe! I hope you dream of me 😜 I can't wait to have even more fun wit…" at bounding box center [312, 200] width 132 height 14
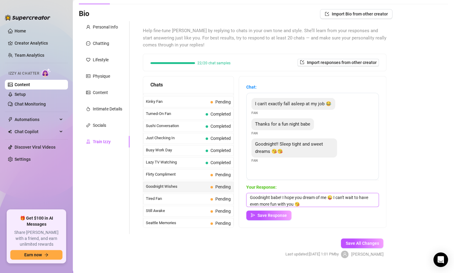
click at [332, 197] on textarea "Goodnight babe! I hope you dream of me 😜 I can't wait to have even more fun wit…" at bounding box center [312, 200] width 132 height 14
click at [327, 196] on textarea "Goodnight babe! I hope you dream of me I can't wait to have even more fun with …" at bounding box center [312, 200] width 132 height 14
paste textarea "🙈"
click at [335, 205] on textarea "Goodnight babe! I hope you dream of me 🙈 I can't wait to have even more fun wit…" at bounding box center [312, 200] width 132 height 14
type textarea "Goodnight babe! I hope you dream of me 🙈 I can't wait to have even more fun wit…"
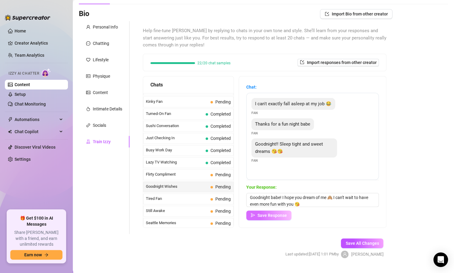
click at [268, 214] on span "Save Response" at bounding box center [271, 215] width 29 height 5
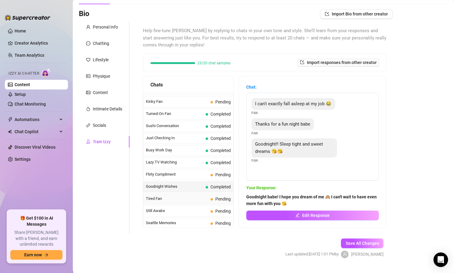
click at [179, 200] on div "Tired Fan Pending" at bounding box center [188, 198] width 90 height 11
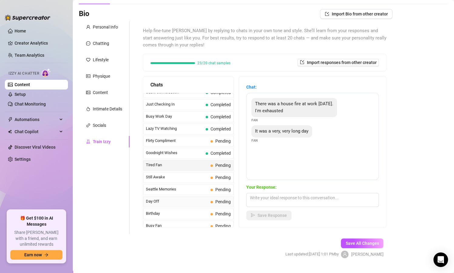
scroll to position [397, 0]
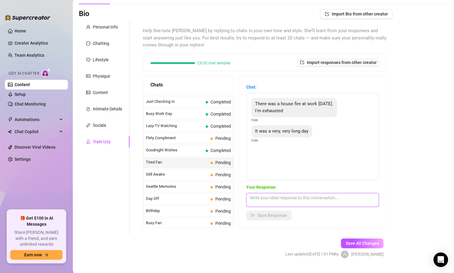
click at [260, 202] on textarea at bounding box center [312, 200] width 132 height 14
click at [320, 201] on textarea "Omg I hope everyone is okay" at bounding box center [312, 200] width 132 height 14
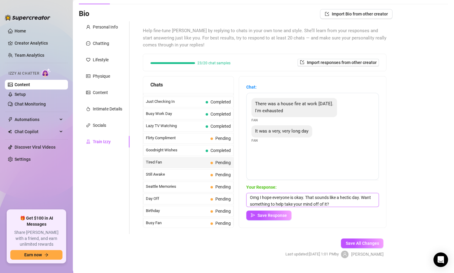
click at [353, 199] on textarea "Omg I hope everyone is okay. That sounds like a hectic day. Want something to h…" at bounding box center [312, 200] width 132 height 14
click at [277, 203] on textarea "Omg I hope everyone is okay. That sounds like a hectic and stressful day. Want …" at bounding box center [312, 200] width 132 height 14
type textarea "Omg I hope everyone is okay. That sounds like a hectic and stressful day. Want …"
click at [275, 215] on span "Save Response" at bounding box center [271, 215] width 29 height 5
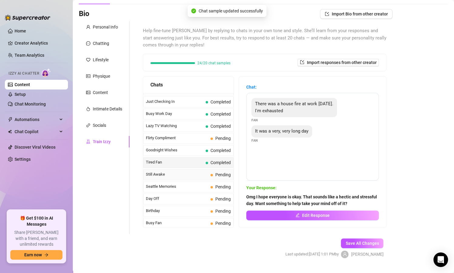
click at [192, 175] on span "Still Awake" at bounding box center [177, 174] width 62 height 6
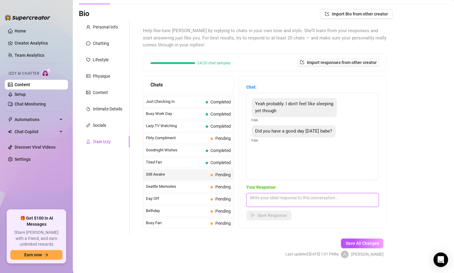
click at [303, 196] on textarea at bounding box center [312, 200] width 132 height 14
click at [334, 194] on textarea "My day was good babe thanks for asking" at bounding box center [312, 200] width 132 height 14
paste textarea "🥰"
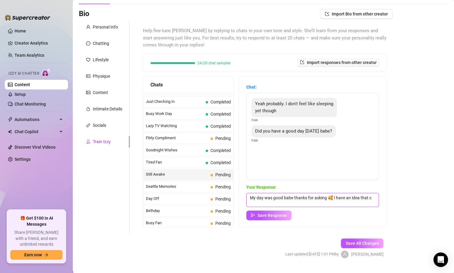
scroll to position [0, 0]
click at [317, 203] on textarea "My day was good babe thanks for asking 🥰 I have an idea that could help us kill…" at bounding box center [312, 200] width 132 height 14
paste textarea "👀"
type textarea "My day was good babe thanks for asking 🥰 I have an idea that could help us kill…"
click at [285, 213] on span "Save Response" at bounding box center [271, 215] width 29 height 5
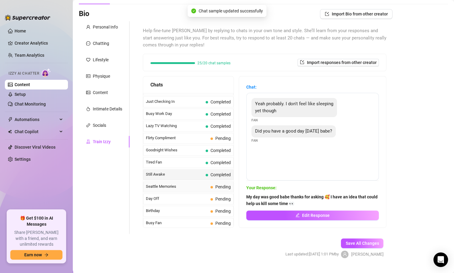
click at [183, 184] on span "Seattle Memories" at bounding box center [177, 186] width 62 height 6
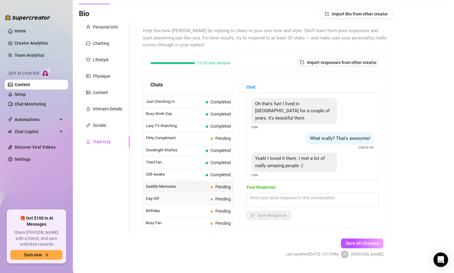
click at [187, 194] on div "Day Off Pending" at bounding box center [188, 198] width 90 height 11
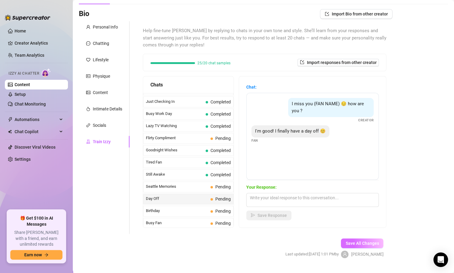
click at [347, 244] on span "Save All Changes" at bounding box center [361, 243] width 33 height 5
click at [345, 243] on span "Save All Changes" at bounding box center [361, 243] width 33 height 5
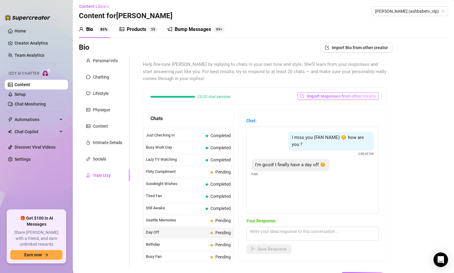
scroll to position [0, 0]
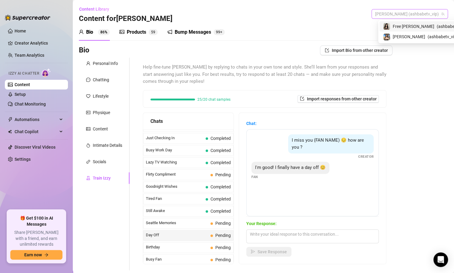
click at [402, 11] on span "[PERSON_NAME] (ashbabetv_vip)" at bounding box center [409, 13] width 69 height 9
click at [404, 27] on span "Free [PERSON_NAME]" at bounding box center [414, 26] width 42 height 7
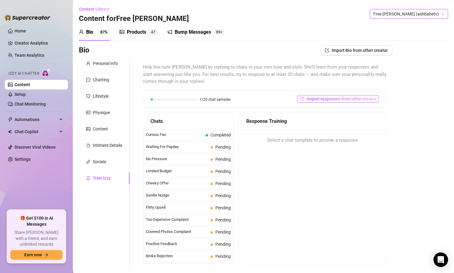
click at [313, 97] on span "Import responses from other creator" at bounding box center [342, 98] width 70 height 5
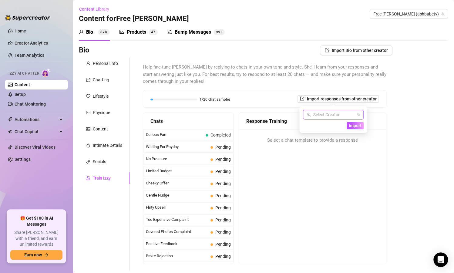
click at [331, 115] on input "search" at bounding box center [331, 114] width 48 height 9
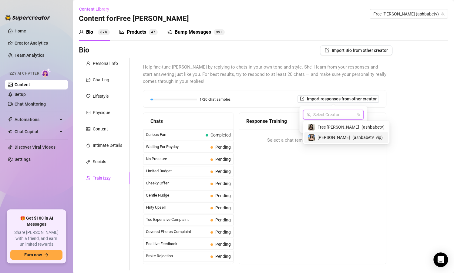
click at [330, 135] on span "[PERSON_NAME]" at bounding box center [333, 137] width 32 height 7
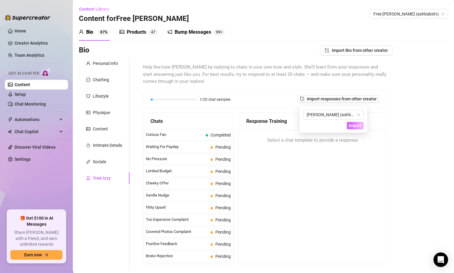
click at [350, 127] on span "Import" at bounding box center [355, 125] width 13 height 5
click at [351, 127] on span "Import" at bounding box center [355, 125] width 13 height 5
click at [351, 129] on button "Import" at bounding box center [355, 125] width 17 height 7
click at [356, 126] on span "Import" at bounding box center [355, 125] width 13 height 5
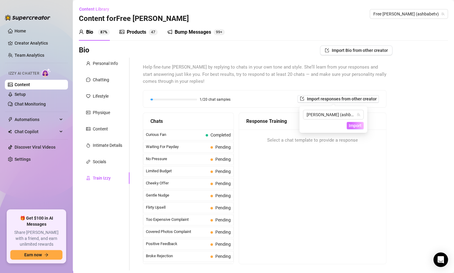
click at [356, 126] on span "Import" at bounding box center [355, 125] width 13 height 5
click at [396, 125] on div "Bio Import Bio from other creator Personal Info Chatting Lifestyle Physique Con…" at bounding box center [263, 175] width 369 height 260
click at [341, 99] on span "Import responses from other creator" at bounding box center [342, 98] width 70 height 5
click at [350, 123] on span "Import" at bounding box center [355, 125] width 13 height 5
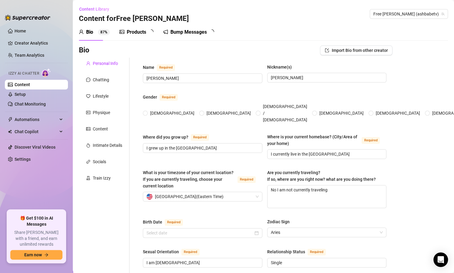
radio input "true"
type input "[DATE]"
click at [108, 177] on div "Train Izzy" at bounding box center [102, 178] width 18 height 7
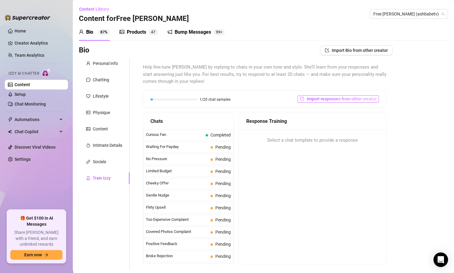
click at [356, 101] on span "Import responses from other creator" at bounding box center [342, 98] width 70 height 5
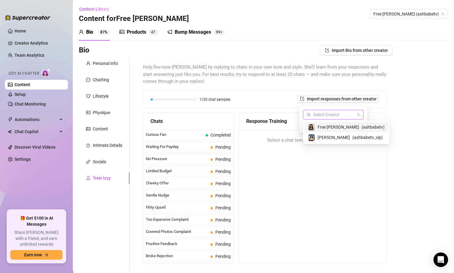
click at [348, 116] on input "search" at bounding box center [331, 114] width 48 height 9
click at [334, 138] on span "[PERSON_NAME]" at bounding box center [333, 137] width 32 height 7
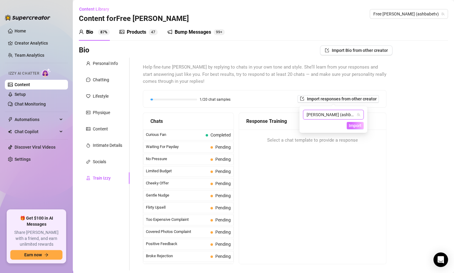
click at [352, 124] on span "Import" at bounding box center [355, 125] width 13 height 5
click at [352, 129] on button "Import" at bounding box center [355, 125] width 17 height 7
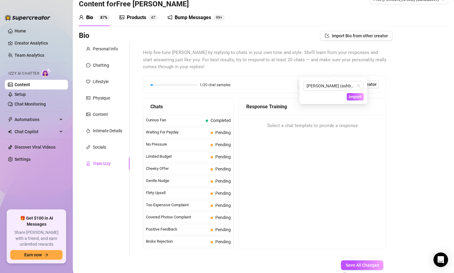
scroll to position [50, 0]
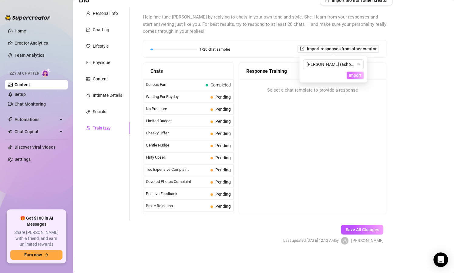
click at [358, 78] on span "Import" at bounding box center [355, 75] width 13 height 5
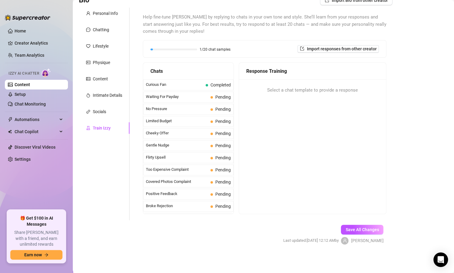
click at [401, 116] on div "Bio Import Bio from other creator Personal Info Chatting Lifestyle Physique Con…" at bounding box center [263, 125] width 369 height 260
click at [359, 52] on button "Import responses from other creator" at bounding box center [337, 48] width 81 height 7
click at [354, 75] on span "Import" at bounding box center [355, 75] width 13 height 5
click at [356, 76] on span "Import" at bounding box center [355, 75] width 13 height 5
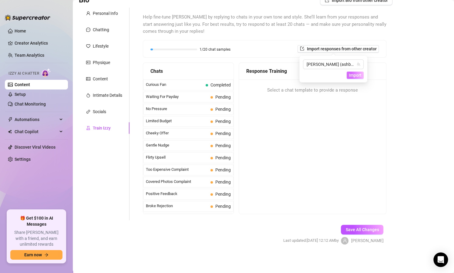
click at [356, 76] on span "Import" at bounding box center [355, 75] width 13 height 5
click at [354, 72] on button "Import" at bounding box center [355, 75] width 17 height 7
click at [350, 85] on div "Select a chat template to provide a response" at bounding box center [312, 90] width 147 height 22
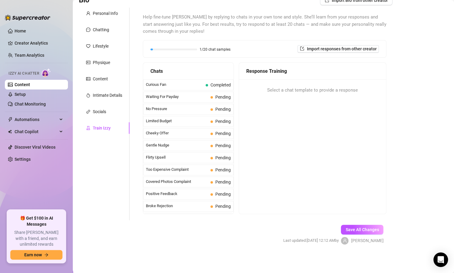
click at [351, 79] on div "Response Training" at bounding box center [312, 71] width 147 height 17
click at [350, 46] on span "Import responses from other creator" at bounding box center [342, 48] width 70 height 5
click at [355, 73] on span "Import" at bounding box center [355, 75] width 13 height 5
click at [290, 140] on div "Response Training Select a chat template to provide a response" at bounding box center [313, 138] width 148 height 152
click at [361, 49] on span "Import responses from other creator" at bounding box center [342, 48] width 70 height 5
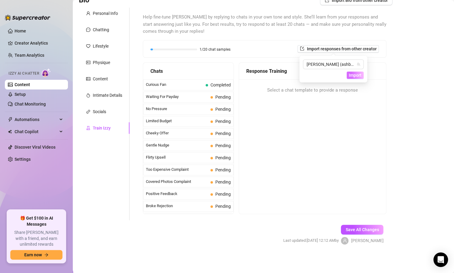
click at [360, 75] on span "Import" at bounding box center [355, 75] width 13 height 5
